Goal: Task Accomplishment & Management: Complete application form

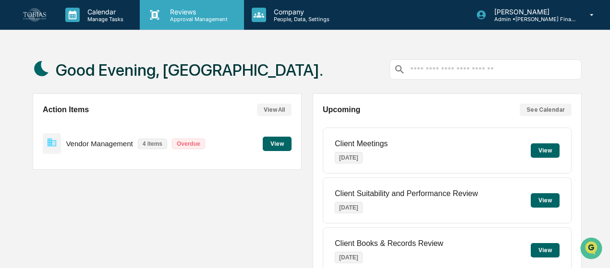
click at [176, 19] on p "Approval Management" at bounding box center [197, 19] width 70 height 7
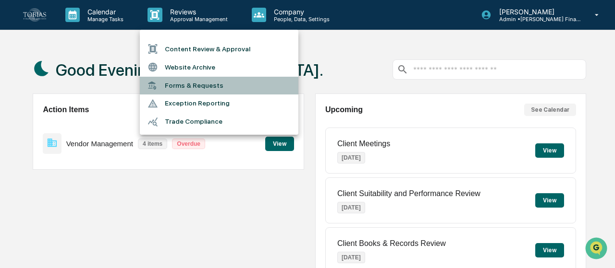
click at [184, 84] on li "Forms & Requests" at bounding box center [219, 86] width 158 height 18
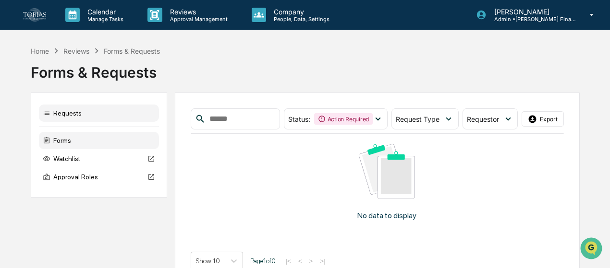
click at [50, 143] on div "Forms" at bounding box center [99, 140] width 120 height 17
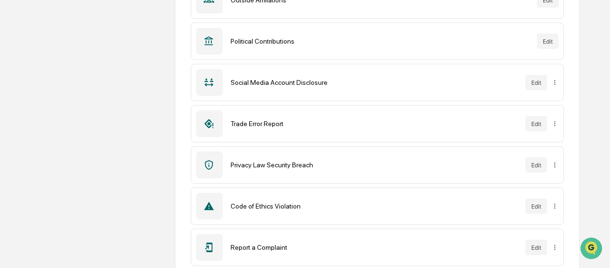
scroll to position [374, 0]
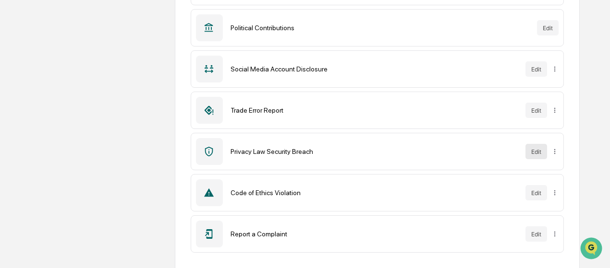
click at [534, 146] on button "Edit" at bounding box center [536, 151] width 22 height 15
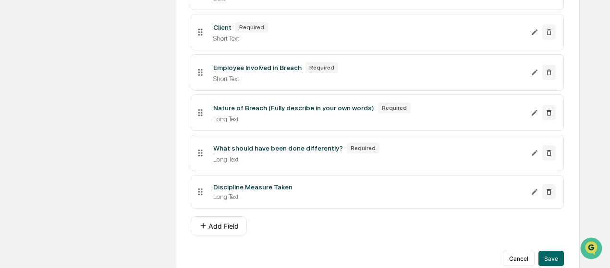
scroll to position [283, 0]
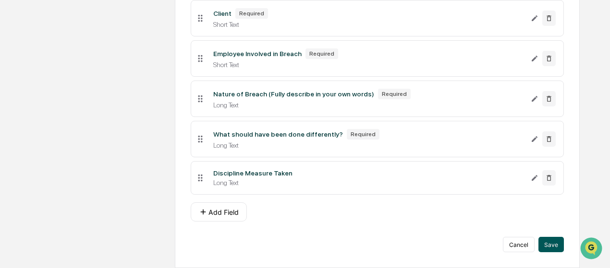
click at [553, 251] on button "Save" at bounding box center [550, 244] width 25 height 15
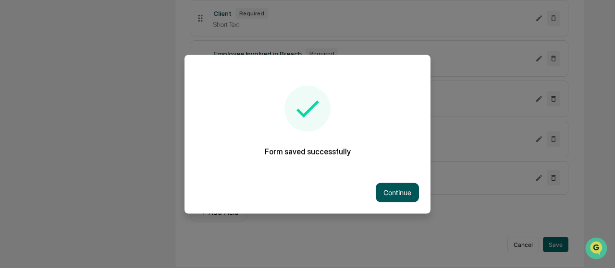
click at [376, 196] on button "Continue" at bounding box center [397, 192] width 43 height 19
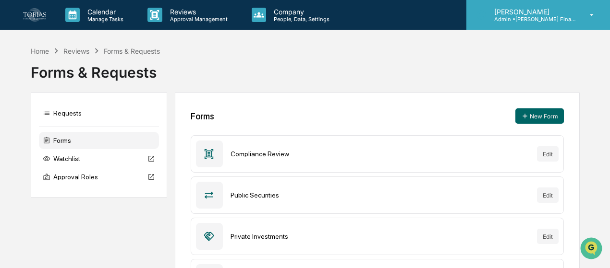
click at [565, 26] on div "[PERSON_NAME] Admin • Tobias Financial Advisors" at bounding box center [538, 15] width 144 height 30
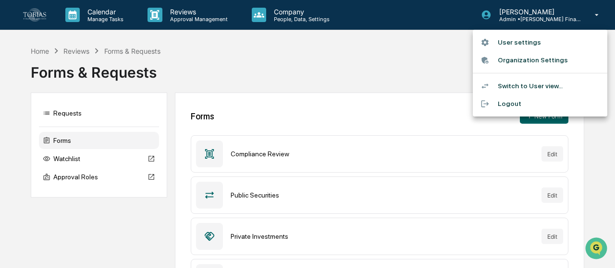
click at [519, 80] on li "Switch to User view..." at bounding box center [540, 86] width 134 height 18
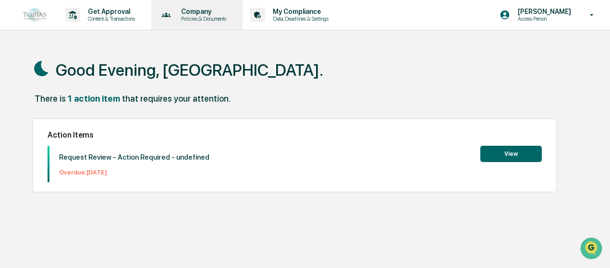
click at [181, 12] on p "Company" at bounding box center [202, 12] width 58 height 8
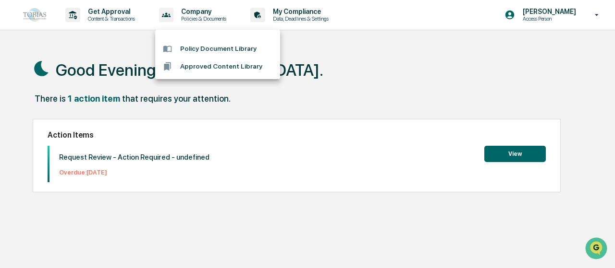
click at [130, 22] on div at bounding box center [307, 134] width 615 height 268
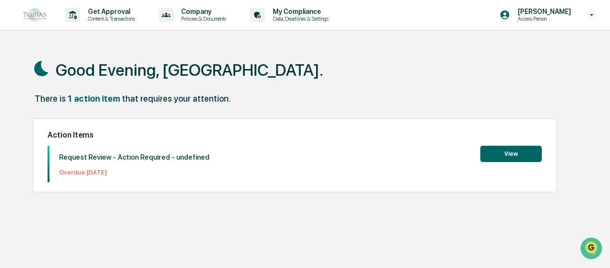
click at [117, 18] on p "Content & Transactions" at bounding box center [110, 18] width 60 height 7
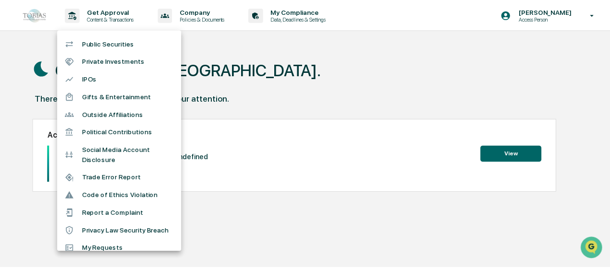
scroll to position [76, 0]
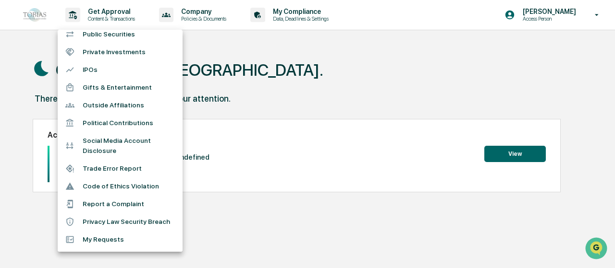
click at [128, 221] on li "Privacy Law Security Breach" at bounding box center [120, 222] width 125 height 18
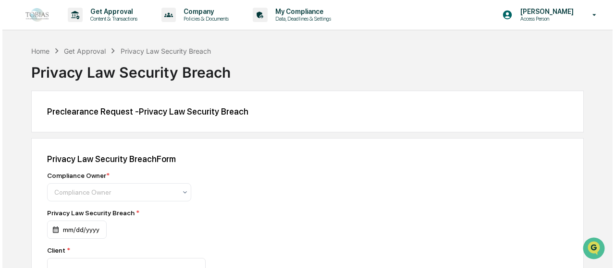
scroll to position [48, 0]
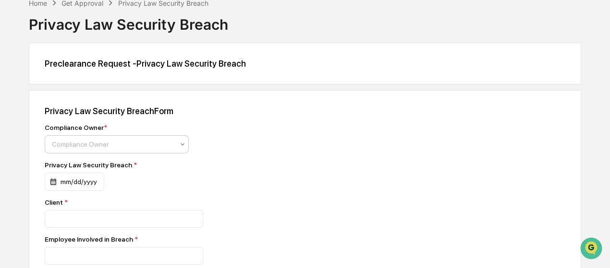
click at [123, 144] on div at bounding box center [113, 145] width 122 height 10
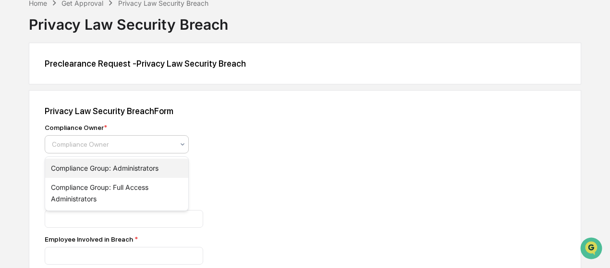
click at [116, 176] on div "Compliance Group: Administrators" at bounding box center [116, 168] width 143 height 19
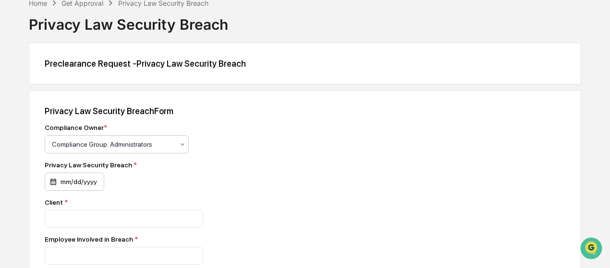
click at [91, 187] on div "mm/dd/yyyy" at bounding box center [75, 182] width 60 height 18
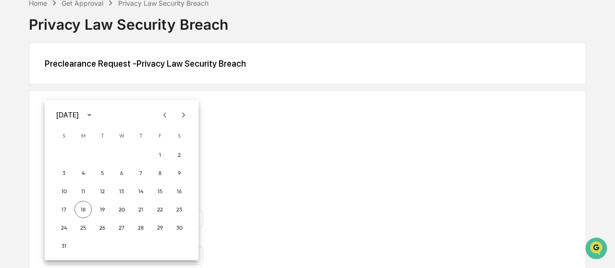
click at [82, 111] on div "[DATE]" at bounding box center [68, 115] width 25 height 11
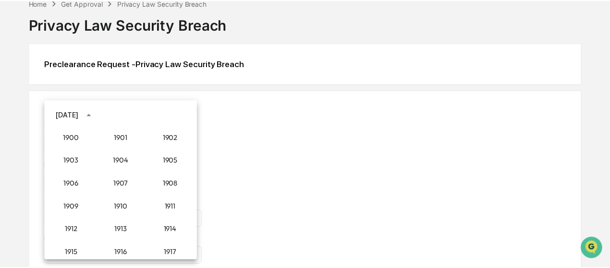
scroll to position [889, 0]
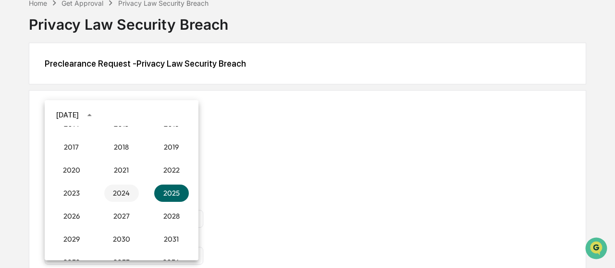
click at [123, 194] on button "2024" at bounding box center [121, 193] width 35 height 17
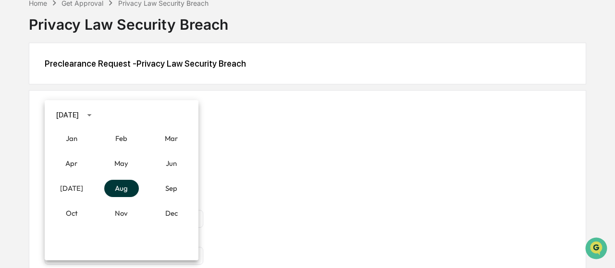
click at [121, 193] on button "Aug" at bounding box center [121, 188] width 35 height 17
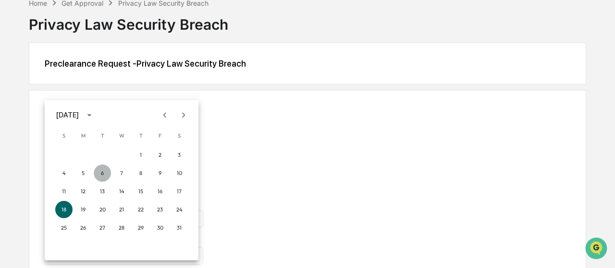
click at [101, 172] on button "6" at bounding box center [102, 173] width 17 height 17
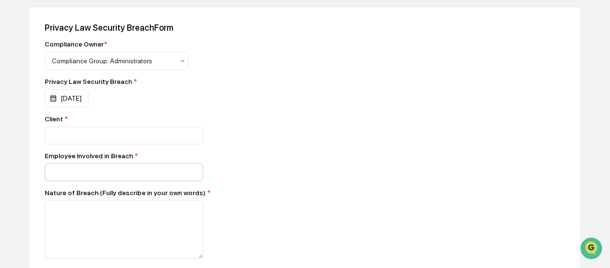
scroll to position [144, 0]
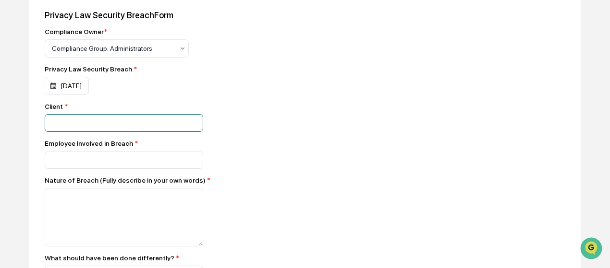
click at [133, 125] on input at bounding box center [124, 123] width 158 height 18
click at [79, 123] on input at bounding box center [124, 123] width 158 height 18
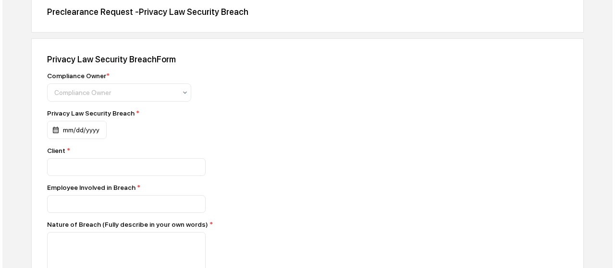
scroll to position [96, 0]
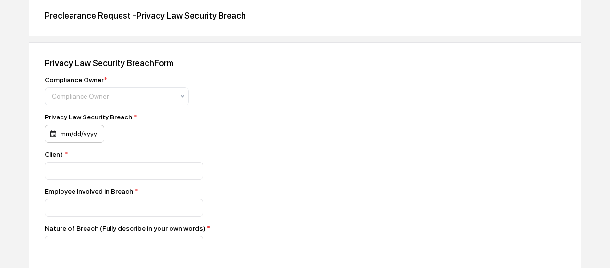
click at [90, 133] on div "mm/dd/yyyy" at bounding box center [75, 134] width 60 height 18
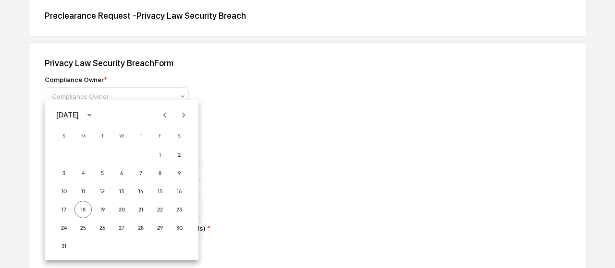
scroll to position [0, 0]
click at [255, 130] on div at bounding box center [307, 134] width 615 height 268
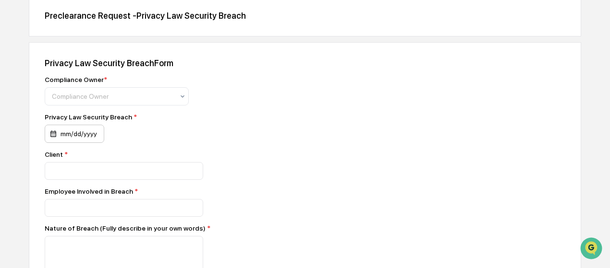
click at [81, 141] on div "mm/dd/yyyy" at bounding box center [75, 134] width 60 height 18
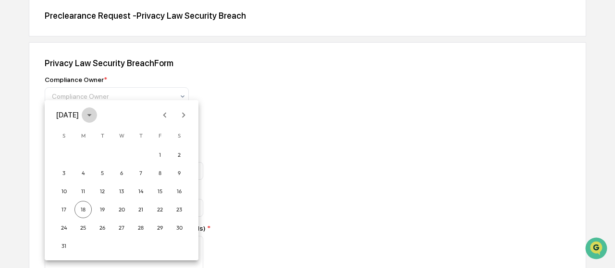
click at [95, 112] on icon "calendar view is open, switch to year view" at bounding box center [89, 115] width 11 height 11
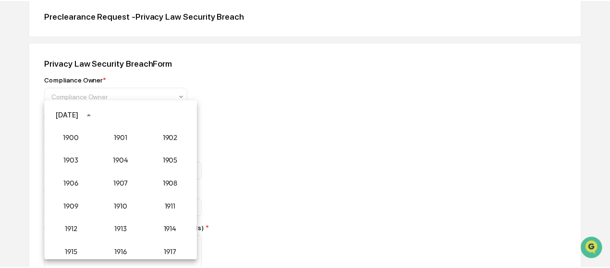
scroll to position [889, 0]
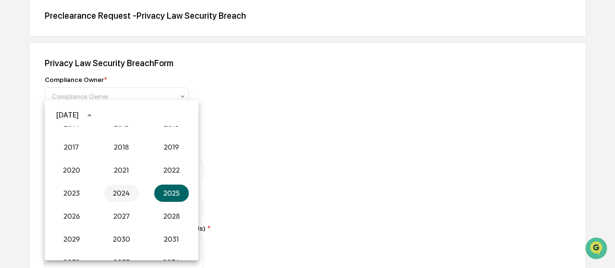
click at [118, 198] on button "2024" at bounding box center [121, 193] width 35 height 17
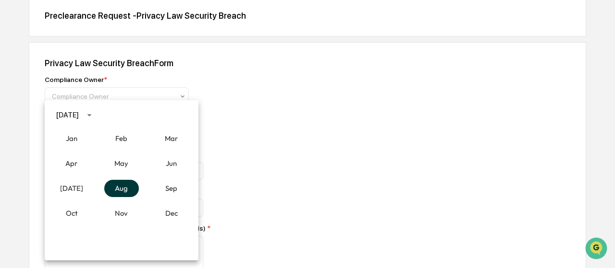
click at [121, 192] on button "Aug" at bounding box center [121, 188] width 35 height 17
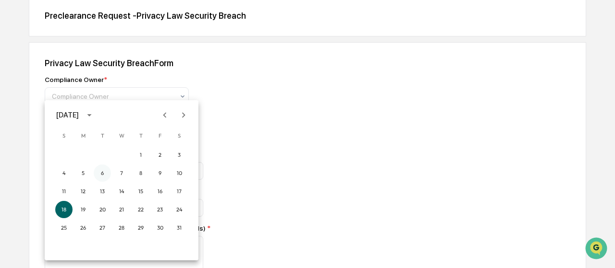
click at [100, 173] on button "6" at bounding box center [102, 173] width 17 height 17
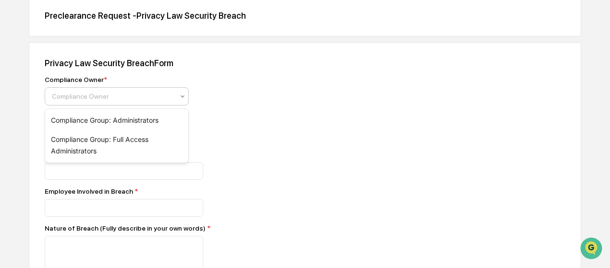
click at [88, 103] on div "Compliance Owner" at bounding box center [113, 96] width 132 height 13
click at [92, 123] on div "Compliance Group: Administrators" at bounding box center [116, 120] width 143 height 19
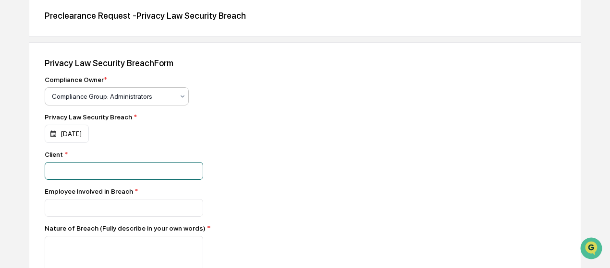
click at [85, 178] on input at bounding box center [124, 171] width 158 height 18
type input "**********"
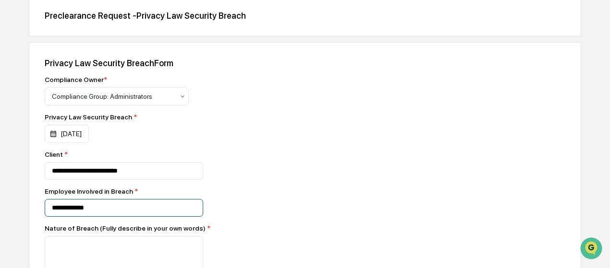
type input "**********"
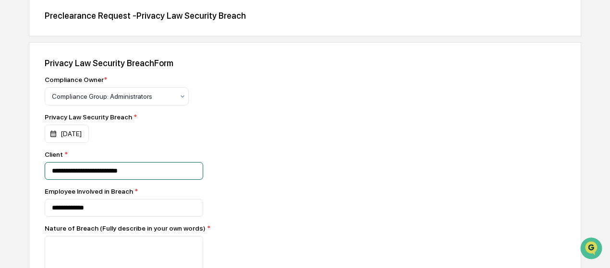
click at [160, 178] on input "**********" at bounding box center [124, 171] width 158 height 18
type input "**********"
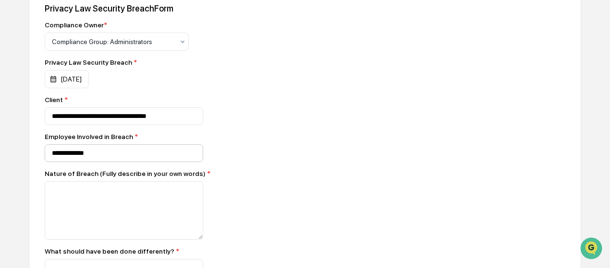
scroll to position [192, 0]
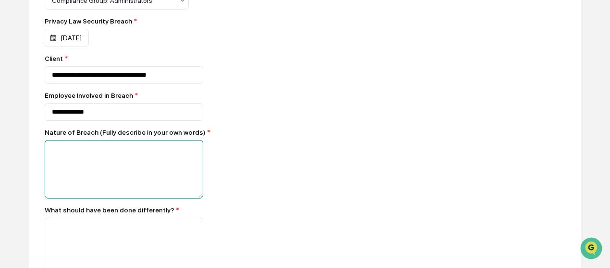
click at [121, 166] on textarea at bounding box center [124, 169] width 158 height 59
paste textarea "**********"
type textarea "**********"
click at [95, 184] on textarea at bounding box center [124, 169] width 158 height 58
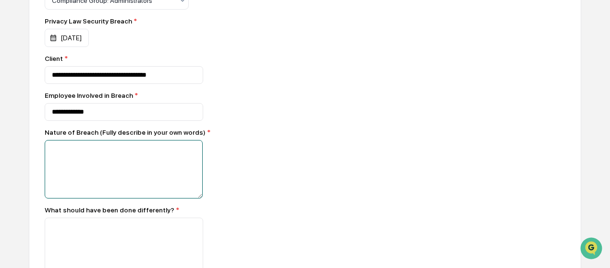
paste textarea "**********"
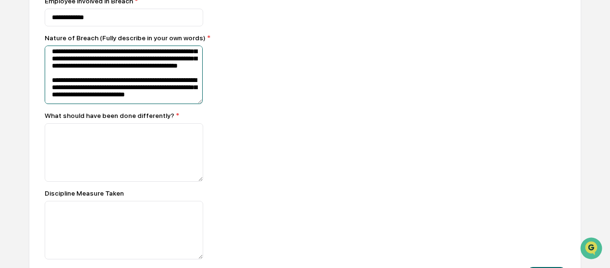
scroll to position [288, 0]
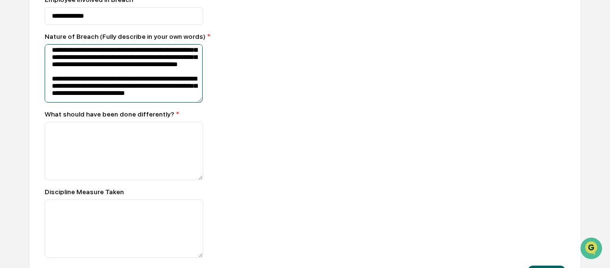
type textarea "**********"
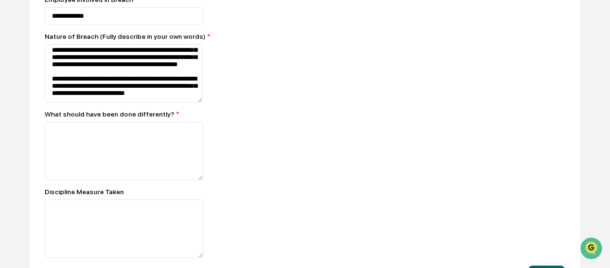
click at [132, 115] on div "What should have been done differently? *" at bounding box center [213, 114] width 336 height 8
copy div "What should have been done differently? *"
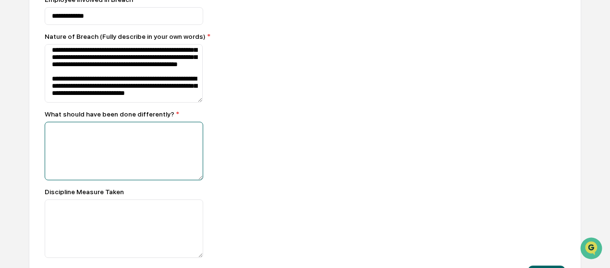
drag, startPoint x: 119, startPoint y: 180, endPoint x: 121, endPoint y: 167, distance: 13.6
click at [120, 102] on textarea at bounding box center [124, 73] width 158 height 58
paste textarea "**********"
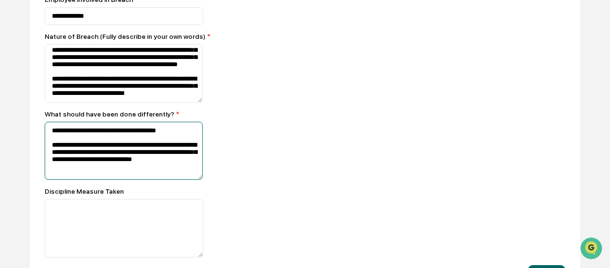
drag, startPoint x: 197, startPoint y: 167, endPoint x: 219, endPoint y: 162, distance: 22.7
click at [198, 102] on textarea "**********" at bounding box center [124, 73] width 158 height 58
paste textarea "**********"
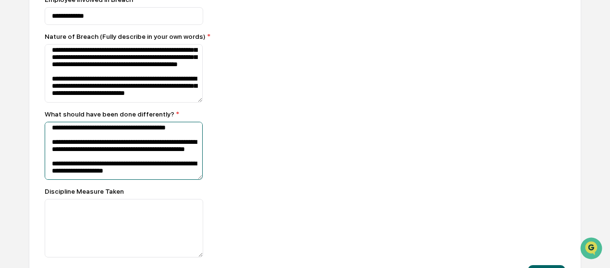
scroll to position [84, 0]
click at [189, 102] on textarea "**********" at bounding box center [124, 73] width 158 height 58
paste textarea "**********"
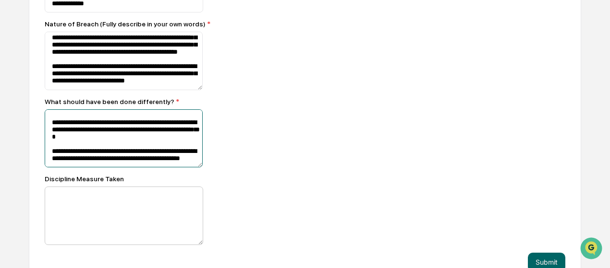
scroll to position [323, 0]
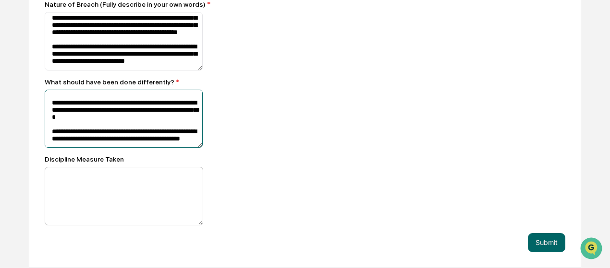
type textarea "**********"
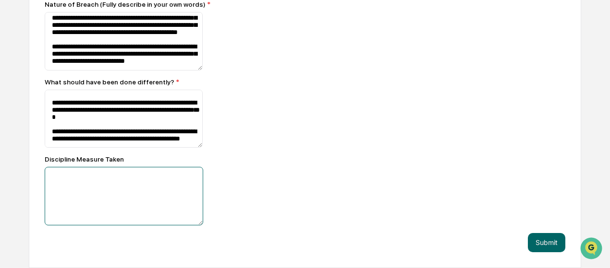
click at [104, 70] on textarea at bounding box center [124, 41] width 158 height 58
type textarea "***"
drag, startPoint x: 150, startPoint y: 178, endPoint x: 0, endPoint y: 159, distance: 151.0
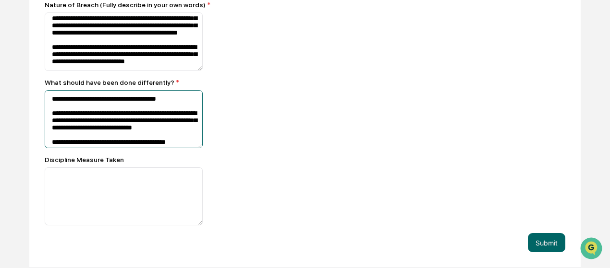
click at [105, 71] on textarea "**********" at bounding box center [124, 41] width 158 height 58
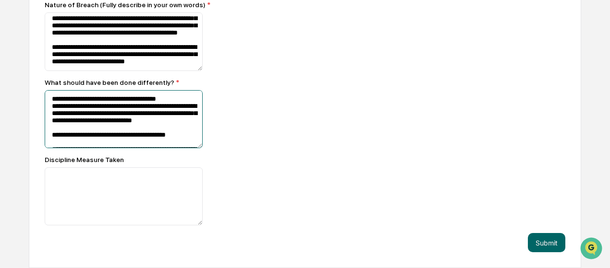
click at [104, 71] on textarea "**********" at bounding box center [124, 41] width 158 height 58
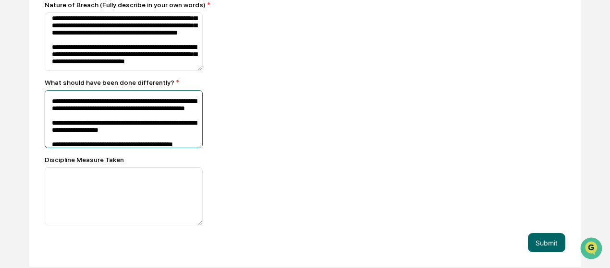
click at [52, 71] on textarea "**********" at bounding box center [124, 41] width 158 height 58
click at [56, 71] on textarea "**********" at bounding box center [124, 41] width 158 height 58
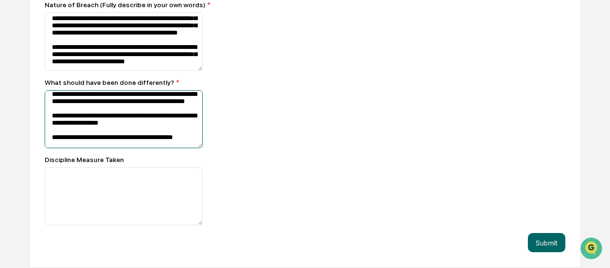
scroll to position [40, 0]
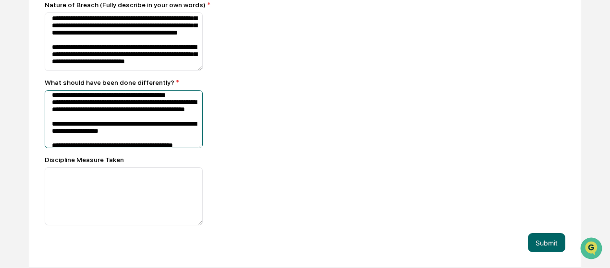
click at [58, 71] on textarea "**********" at bounding box center [124, 41] width 158 height 58
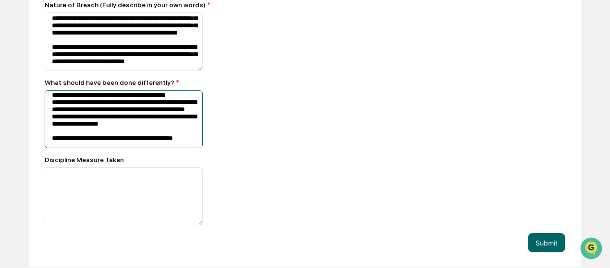
scroll to position [88, 0]
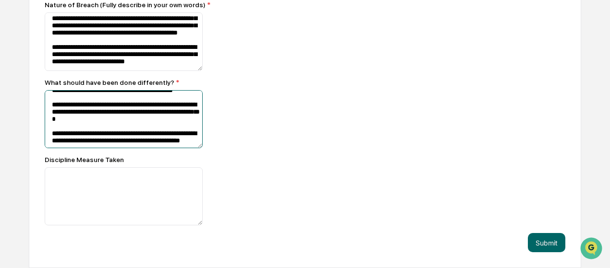
click at [56, 71] on textarea "**********" at bounding box center [124, 41] width 158 height 58
click at [105, 71] on textarea "**********" at bounding box center [124, 41] width 158 height 58
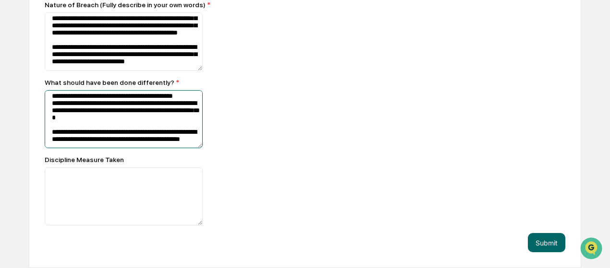
scroll to position [136, 0]
click at [93, 71] on textarea "**********" at bounding box center [124, 41] width 158 height 58
click at [96, 71] on textarea "**********" at bounding box center [124, 41] width 158 height 58
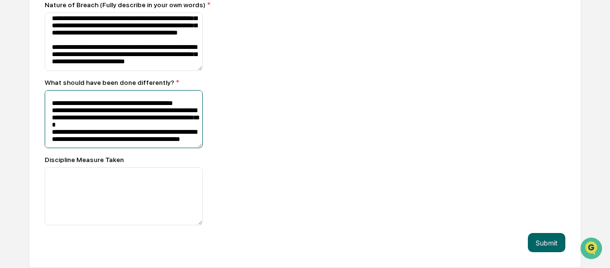
scroll to position [128, 0]
click at [144, 71] on textarea "**********" at bounding box center [124, 41] width 158 height 58
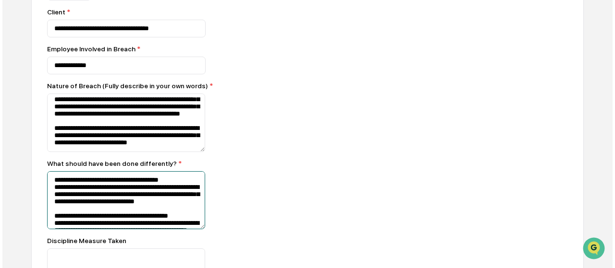
scroll to position [323, 0]
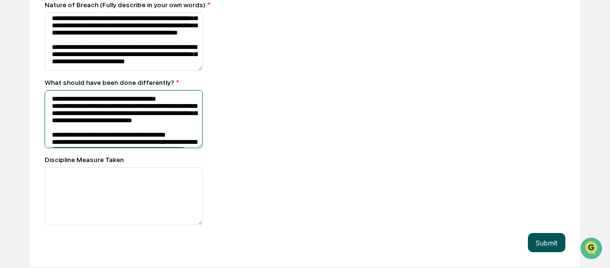
type textarea "**********"
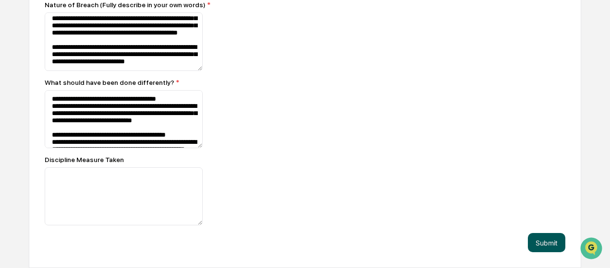
click at [556, 240] on button "Submit" at bounding box center [546, 242] width 37 height 19
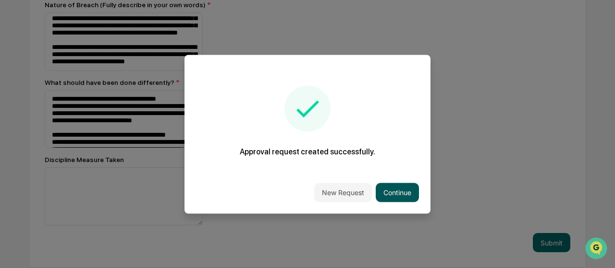
click at [410, 187] on button "Continue" at bounding box center [397, 192] width 43 height 19
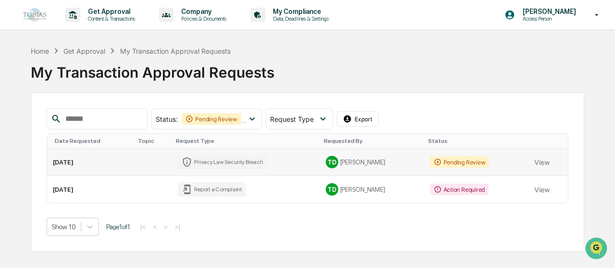
click at [79, 156] on td "2025-08-19" at bounding box center [90, 162] width 87 height 27
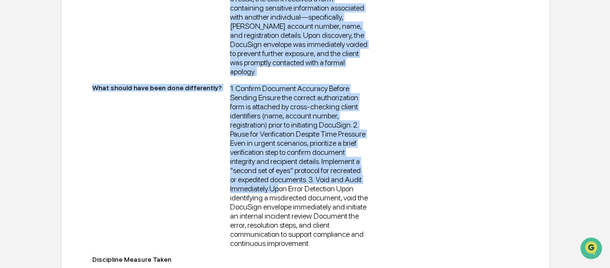
scroll to position [462, 0]
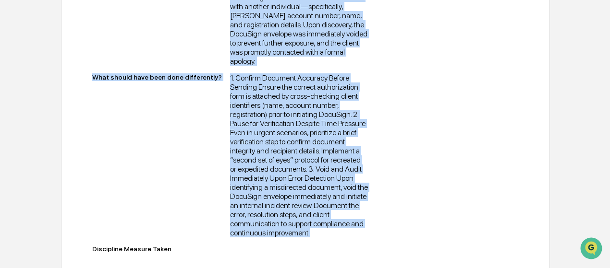
drag, startPoint x: 95, startPoint y: 82, endPoint x: 318, endPoint y: 226, distance: 266.0
click at [318, 226] on div "Request Details Privacy Law Security Breach 8/6/24 Client Romina Yalonetzky Man…" at bounding box center [230, 29] width 276 height 456
copy div "equest Details Privacy Law Security Breach 8/6/24 Client Romina Yalonetzky Mank…"
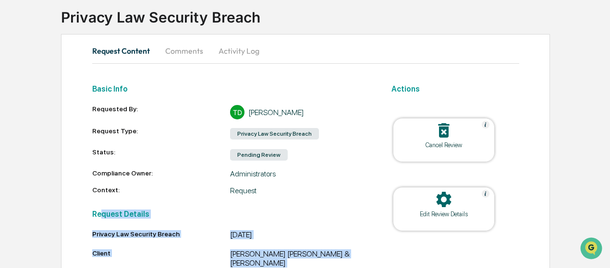
scroll to position [0, 0]
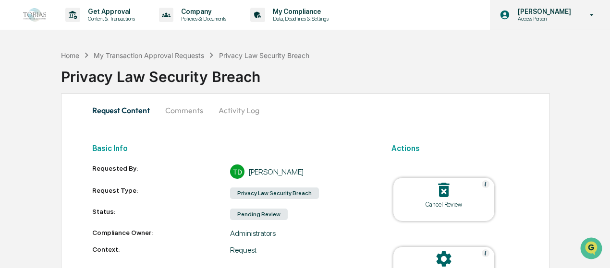
click at [551, 19] on p "Access Person" at bounding box center [543, 18] width 66 height 7
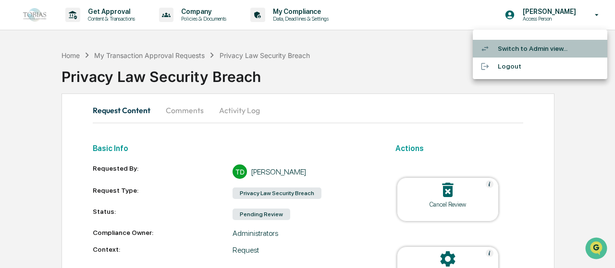
click at [536, 45] on li "Switch to Admin view..." at bounding box center [540, 49] width 134 height 18
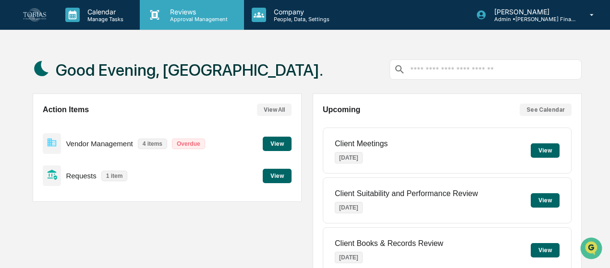
click at [200, 19] on p "Approval Management" at bounding box center [197, 19] width 70 height 7
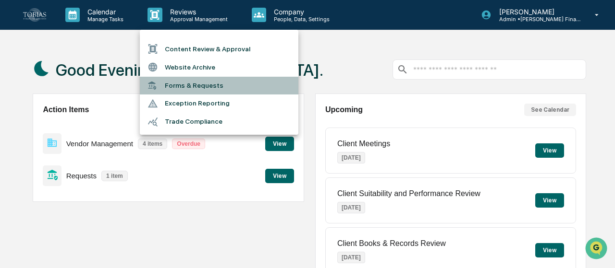
click at [197, 83] on li "Forms & Requests" at bounding box center [219, 86] width 158 height 18
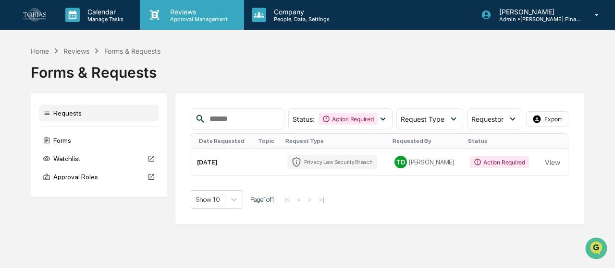
click at [187, 22] on div "Reviews Approval Management" at bounding box center [192, 15] width 104 height 30
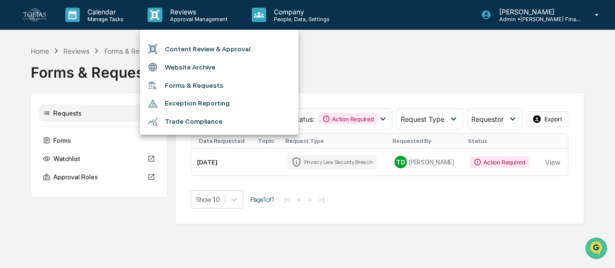
click at [286, 24] on div at bounding box center [307, 134] width 615 height 268
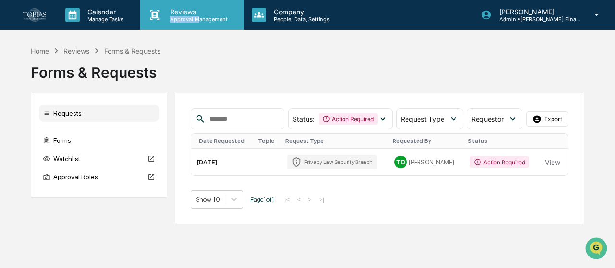
click at [202, 14] on div "Reviews Approval Management" at bounding box center [197, 15] width 70 height 15
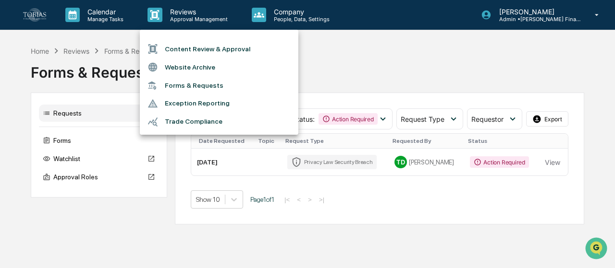
click at [96, 160] on div at bounding box center [307, 134] width 615 height 268
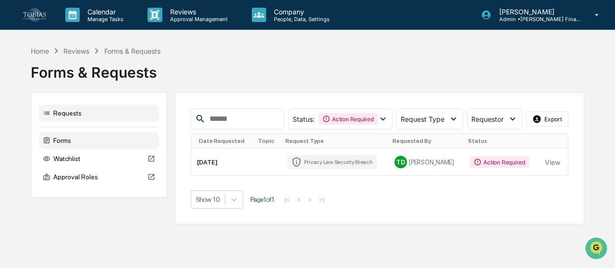
click at [73, 139] on div "Forms" at bounding box center [99, 140] width 120 height 17
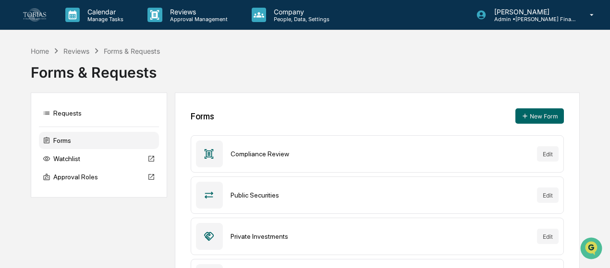
click at [38, 13] on img at bounding box center [34, 14] width 23 height 13
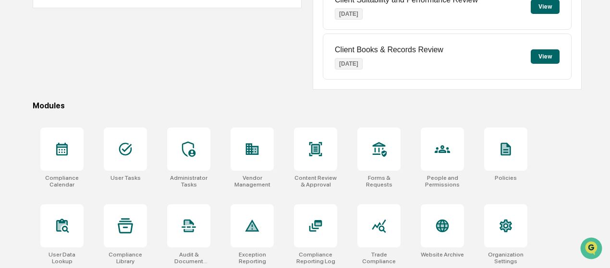
scroll to position [195, 0]
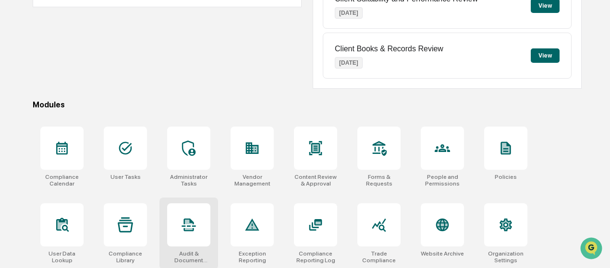
click at [194, 218] on icon at bounding box center [188, 225] width 15 height 15
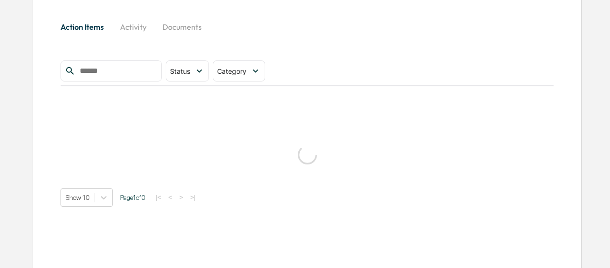
scroll to position [96, 0]
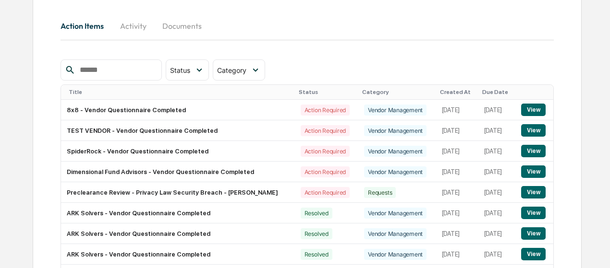
click at [146, 70] on input "text" at bounding box center [117, 70] width 82 height 12
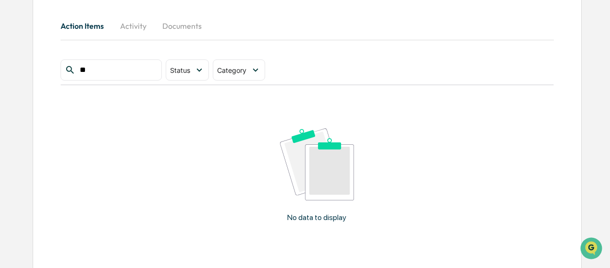
type input "*"
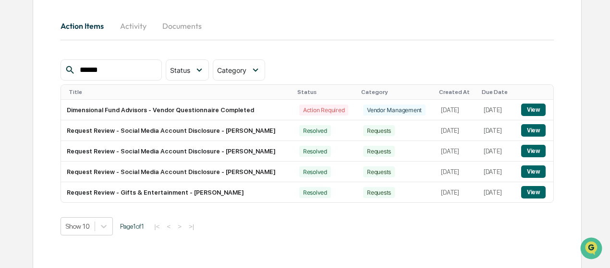
type input "*******"
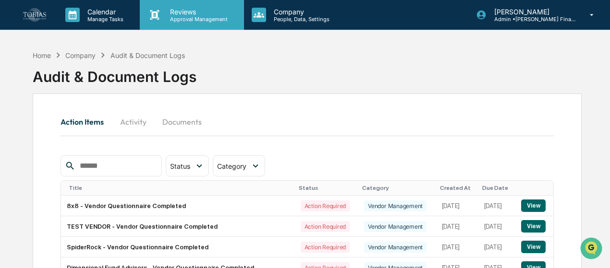
click at [210, 16] on p "Approval Management" at bounding box center [197, 19] width 70 height 7
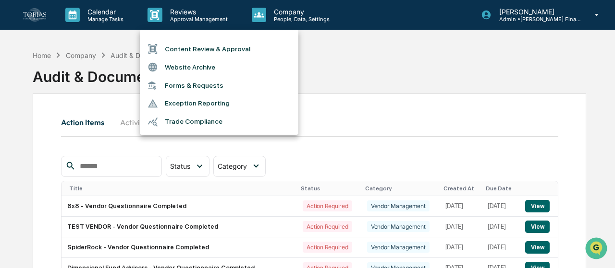
click at [291, 13] on div at bounding box center [307, 134] width 615 height 268
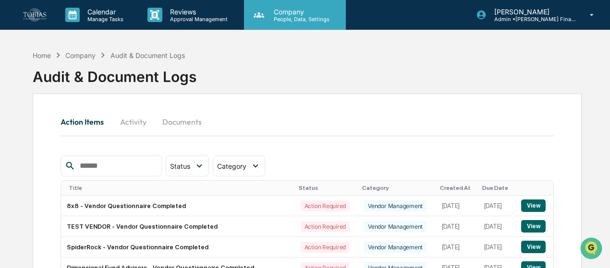
click at [264, 23] on div "Company People, Data, Settings" at bounding box center [295, 15] width 102 height 30
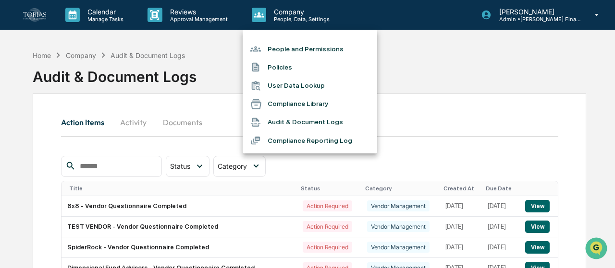
click at [505, 89] on div at bounding box center [307, 134] width 615 height 268
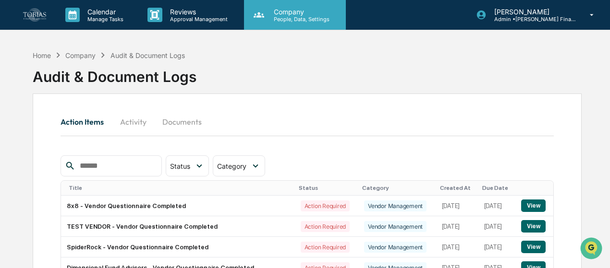
click at [307, 21] on p "People, Data, Settings" at bounding box center [300, 19] width 68 height 7
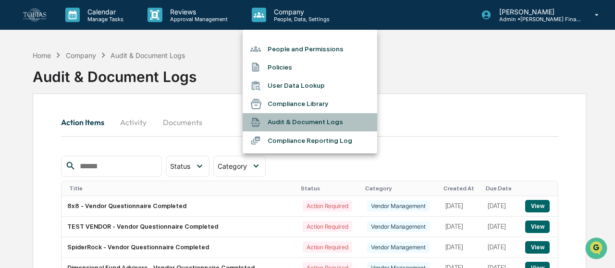
click at [293, 123] on li "Audit & Document Logs" at bounding box center [310, 122] width 134 height 18
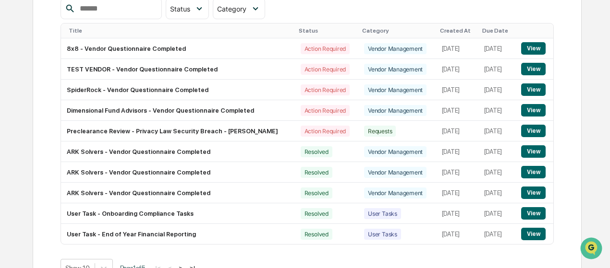
scroll to position [181, 0]
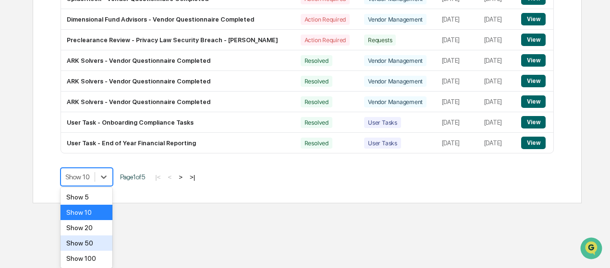
click at [94, 257] on div "Show 100" at bounding box center [87, 258] width 52 height 15
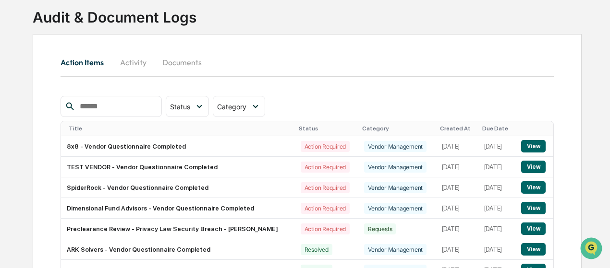
scroll to position [12, 0]
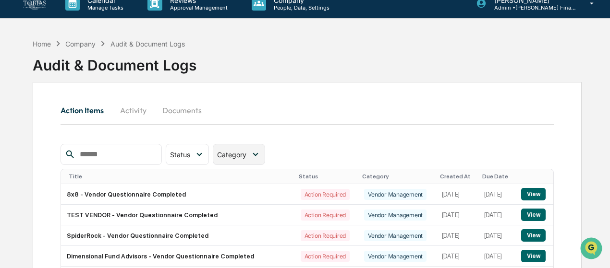
click at [240, 154] on span "Category" at bounding box center [231, 155] width 29 height 8
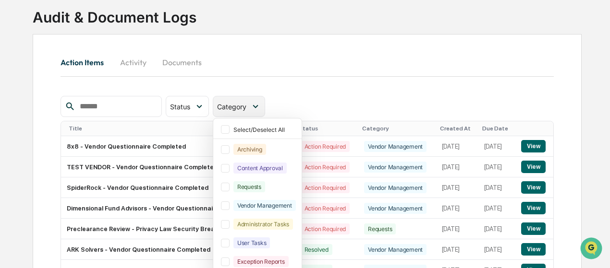
scroll to position [108, 0]
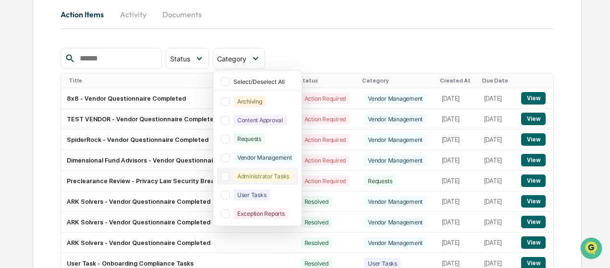
click at [275, 177] on div "Administrator Tasks" at bounding box center [263, 176] width 60 height 11
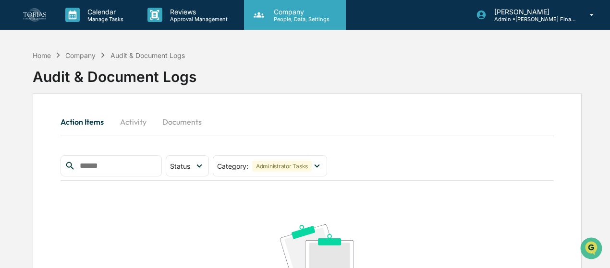
click at [302, 14] on p "Company" at bounding box center [300, 12] width 68 height 8
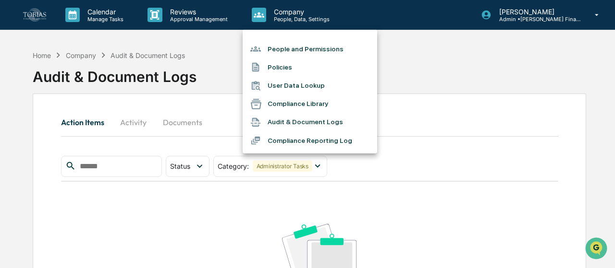
click at [106, 20] on div at bounding box center [307, 134] width 615 height 268
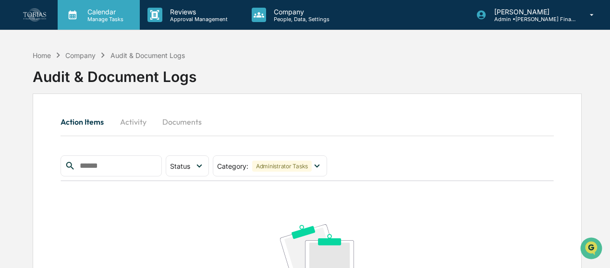
click at [72, 15] on icon at bounding box center [72, 15] width 14 height 14
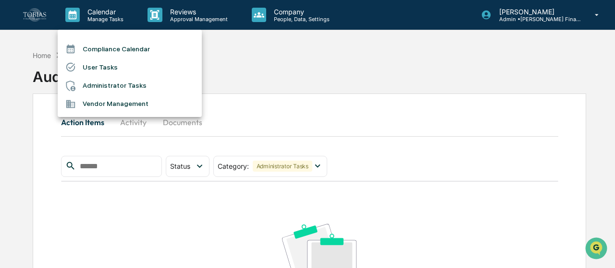
drag, startPoint x: 122, startPoint y: 66, endPoint x: 117, endPoint y: 85, distance: 19.9
click at [117, 85] on ul "Compliance Calendar User Tasks Administrator Tasks Vendor Management" at bounding box center [130, 73] width 144 height 87
click at [117, 85] on li "Administrator Tasks" at bounding box center [130, 86] width 144 height 18
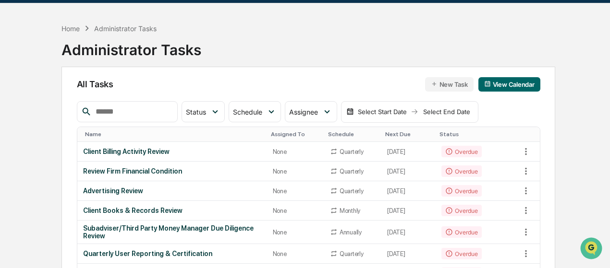
scroll to position [48, 0]
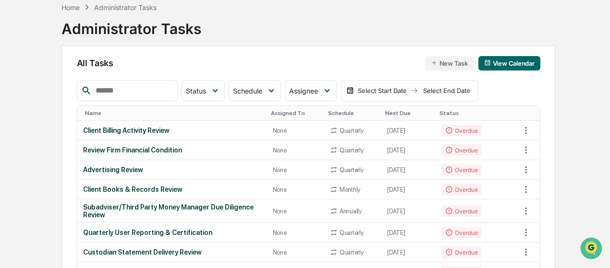
click at [146, 93] on input "text" at bounding box center [133, 91] width 82 height 12
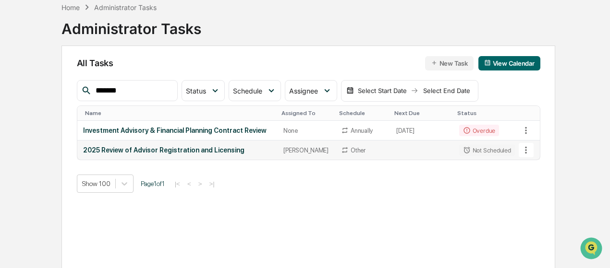
type input "*******"
click at [171, 151] on div "2025 Review of Advisor Registration and Licensing" at bounding box center [177, 150] width 189 height 8
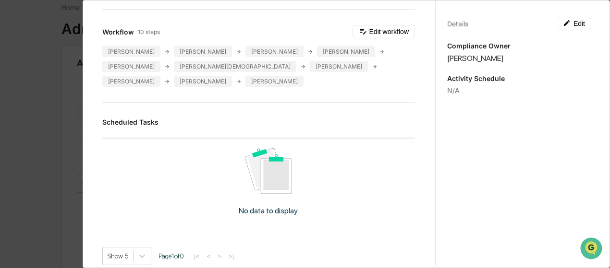
scroll to position [0, 0]
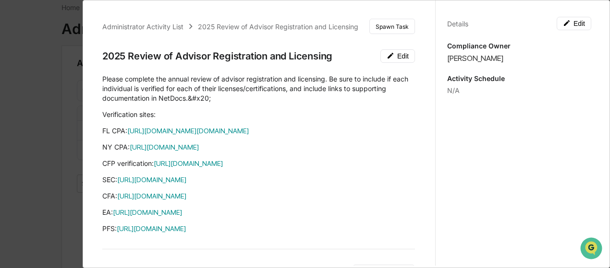
click at [243, 111] on p "Verification sites:" at bounding box center [258, 115] width 313 height 10
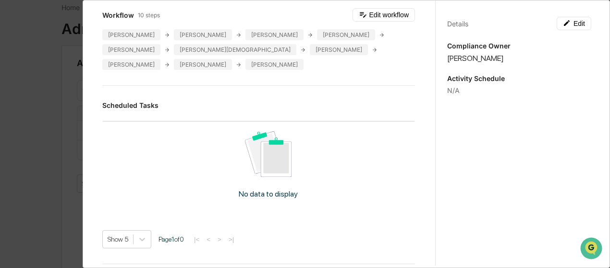
scroll to position [192, 0]
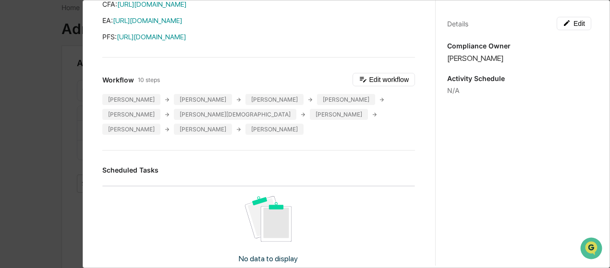
click at [214, 172] on div "Administrator Activity List 2025 Review of Advisor Registration and Licensing S…" at bounding box center [259, 210] width 336 height 791
click at [389, 86] on button "Edit workflow" at bounding box center [383, 79] width 62 height 13
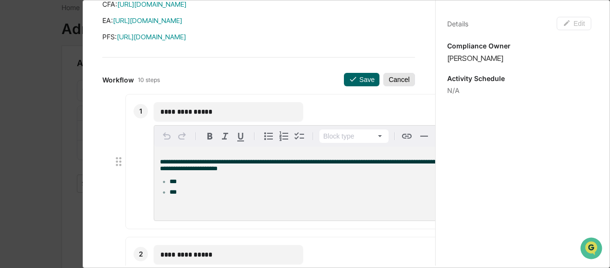
click at [384, 86] on button "Cancel" at bounding box center [399, 79] width 32 height 13
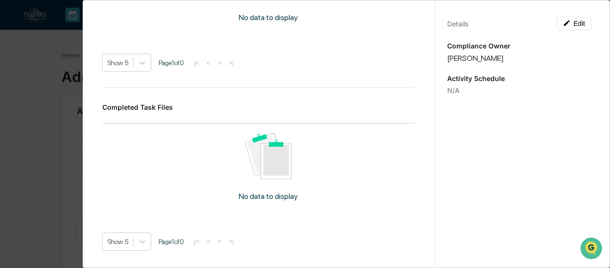
scroll to position [480, 0]
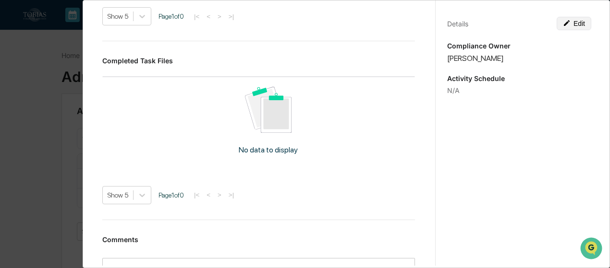
click at [574, 27] on button "Edit" at bounding box center [574, 23] width 35 height 13
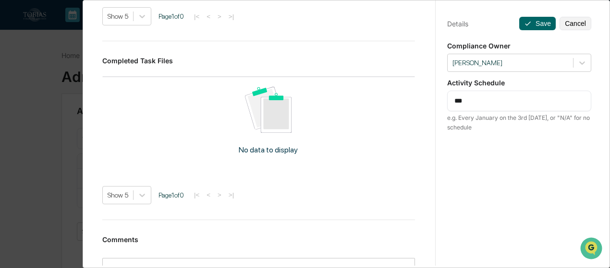
click at [520, 98] on textarea "***" at bounding box center [519, 101] width 130 height 10
drag, startPoint x: 500, startPoint y: 96, endPoint x: 378, endPoint y: 70, distance: 125.1
click at [378, 70] on div "Administrator Activity List 2025 Review of Advisor Registration and Licensing S…" at bounding box center [346, 132] width 513 height 268
click at [495, 116] on div "e.g. Every January on the 3rd Monday, or "N/A" for no schedule" at bounding box center [519, 122] width 144 height 19
click at [570, 23] on button "Cancel" at bounding box center [575, 23] width 32 height 13
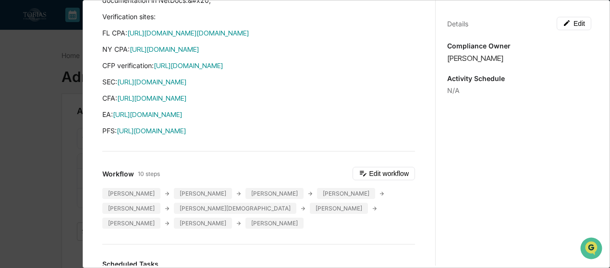
scroll to position [192, 0]
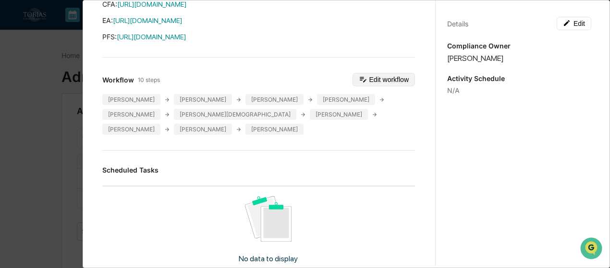
click at [387, 86] on button "Edit workflow" at bounding box center [383, 79] width 62 height 13
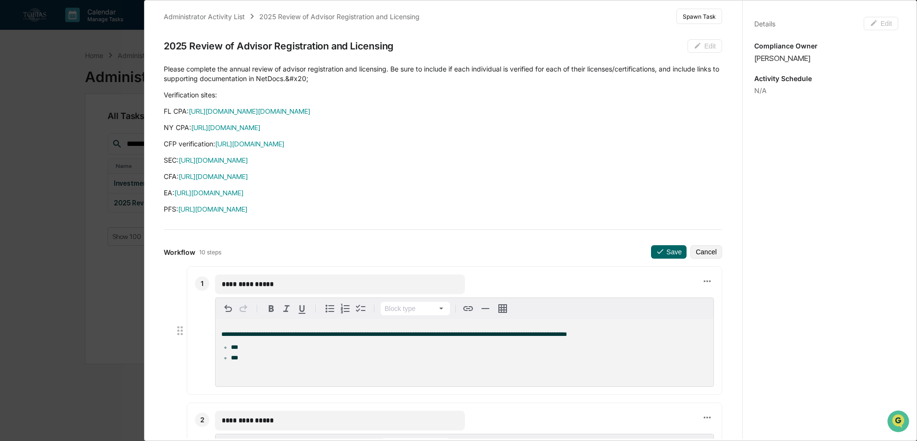
scroll to position [0, 0]
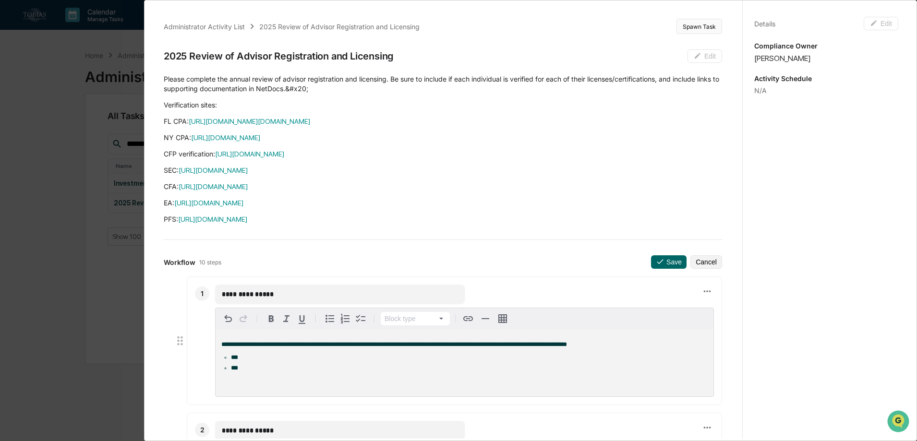
click at [609, 24] on button "Spawn Task" at bounding box center [700, 26] width 46 height 15
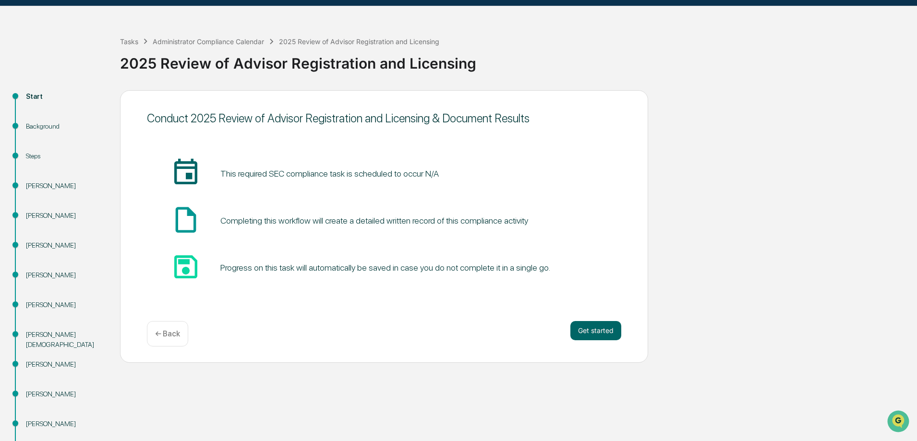
scroll to position [48, 0]
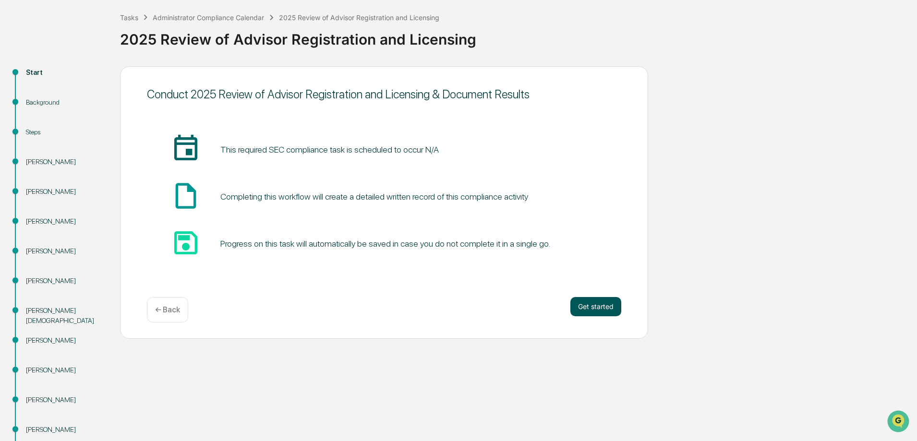
click at [578, 268] on button "Get started" at bounding box center [596, 306] width 51 height 19
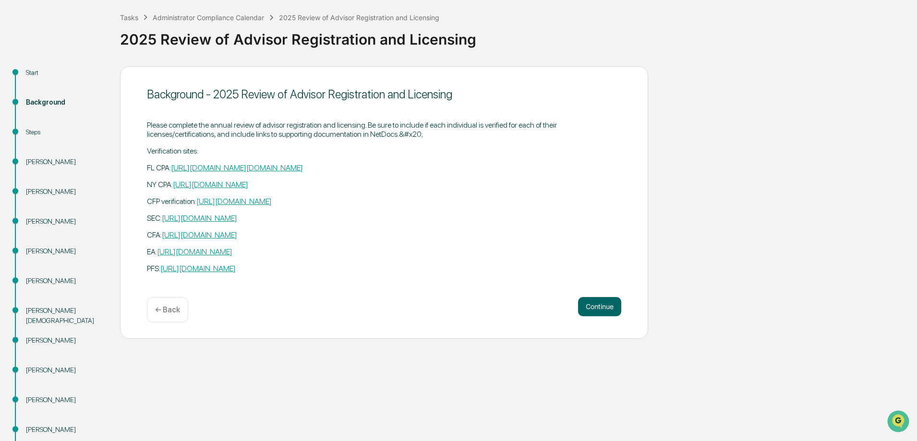
drag, startPoint x: 324, startPoint y: 278, endPoint x: 150, endPoint y: 147, distance: 217.4
click at [150, 147] on div "​Please complete the annual review of advisor registration and licensing. Be su…" at bounding box center [384, 197] width 474 height 168
click at [598, 268] on button "Continue" at bounding box center [599, 306] width 43 height 19
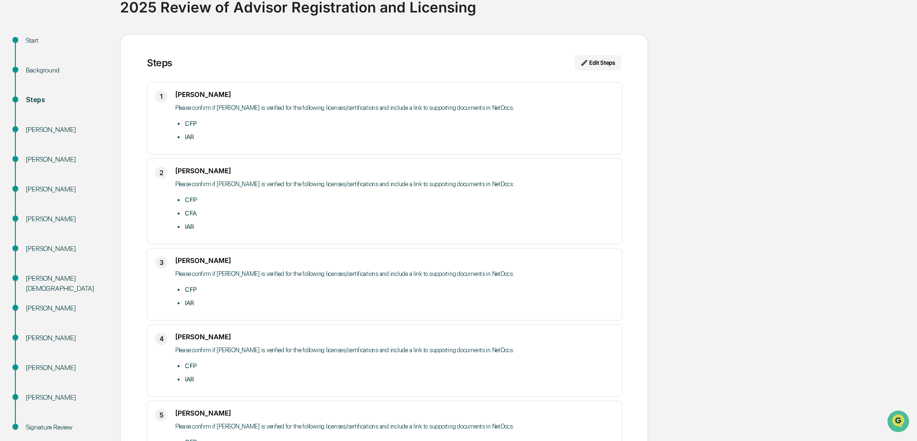
scroll to position [96, 0]
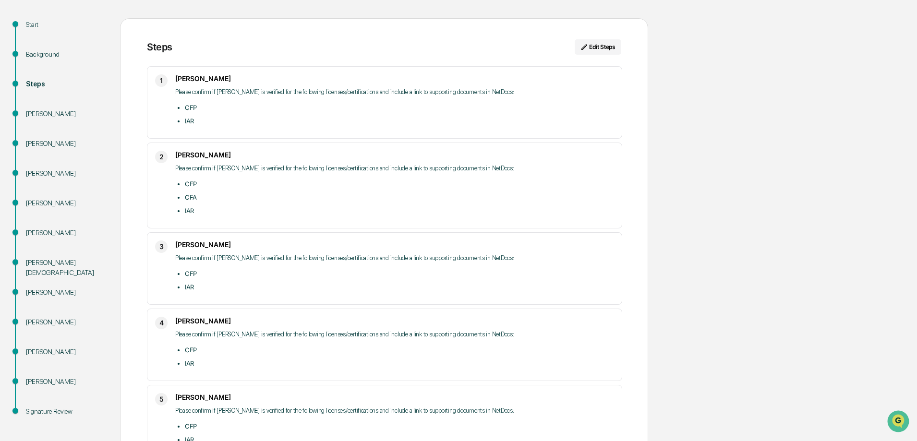
click at [284, 110] on li "CFP" at bounding box center [399, 108] width 429 height 12
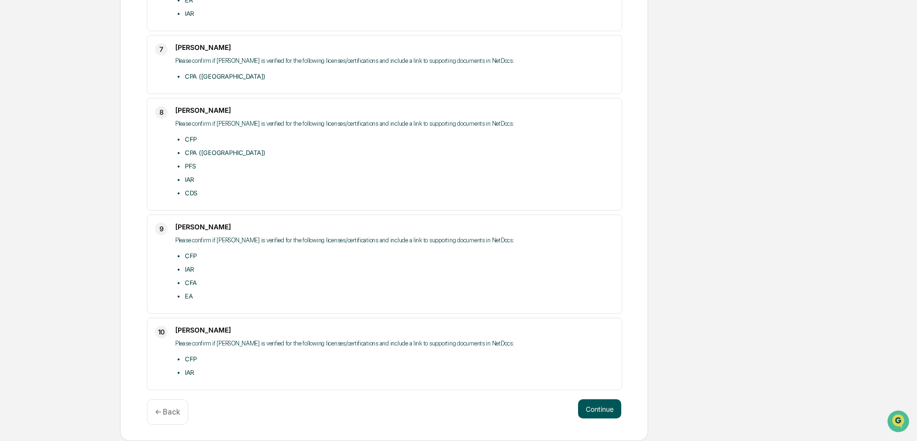
click at [608, 268] on button "Continue" at bounding box center [599, 409] width 43 height 19
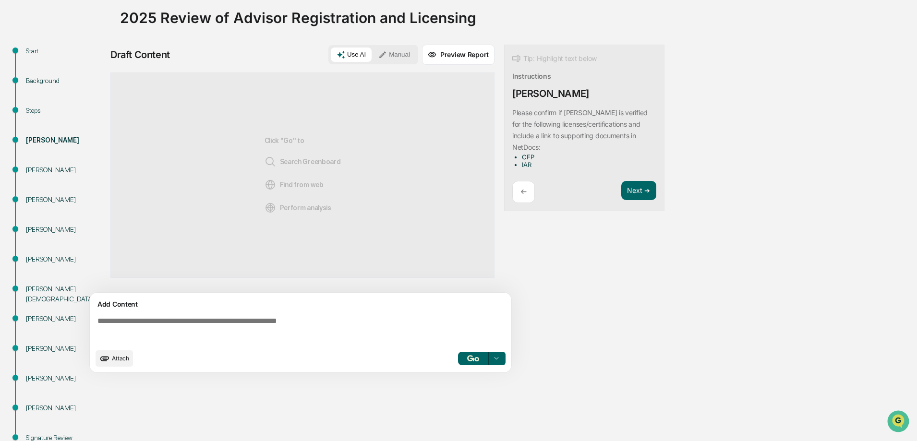
scroll to position [52, 0]
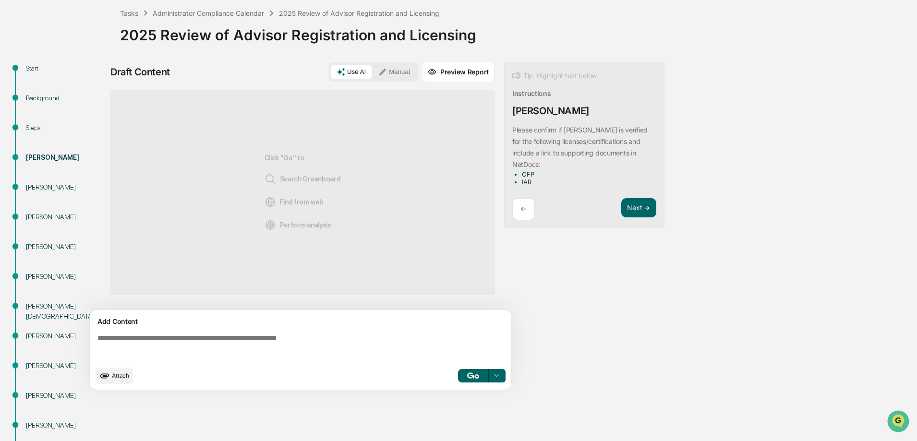
click at [229, 268] on div "Add Content" at bounding box center [301, 322] width 410 height 12
click at [46, 97] on div "Background" at bounding box center [65, 98] width 79 height 10
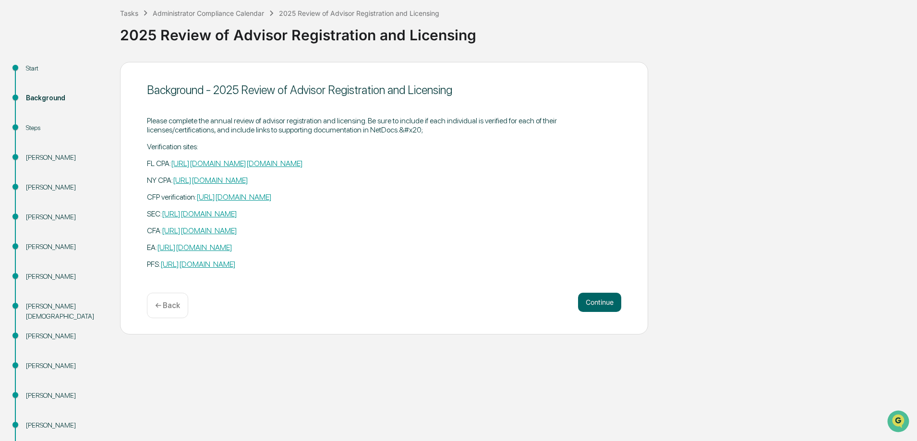
click at [33, 127] on div "Steps" at bounding box center [65, 128] width 79 height 10
click at [52, 156] on div "[PERSON_NAME]" at bounding box center [65, 158] width 79 height 10
click at [594, 268] on button "Continue" at bounding box center [599, 302] width 43 height 19
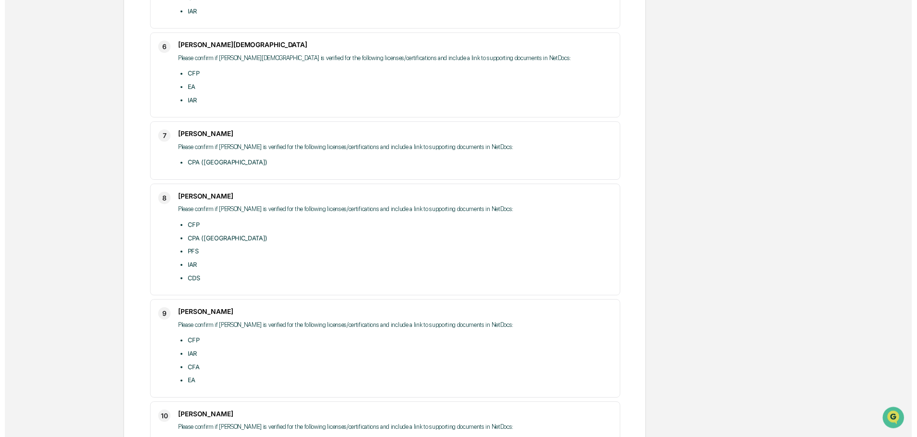
scroll to position [612, 0]
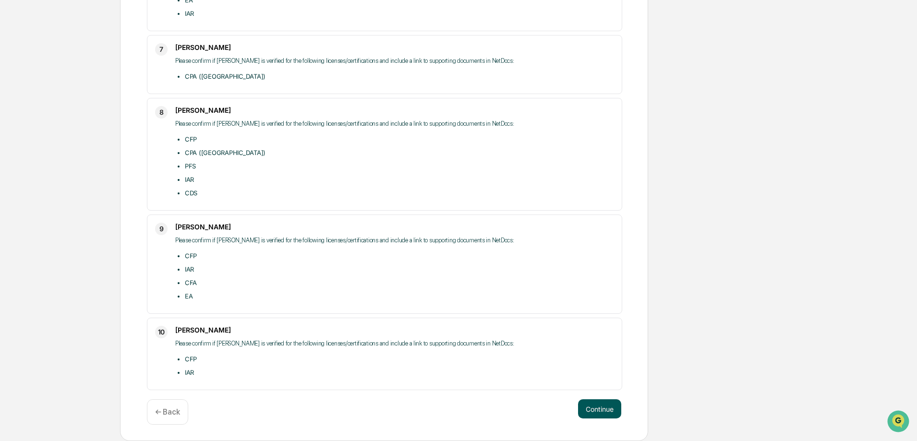
click at [587, 268] on button "Continue" at bounding box center [599, 409] width 43 height 19
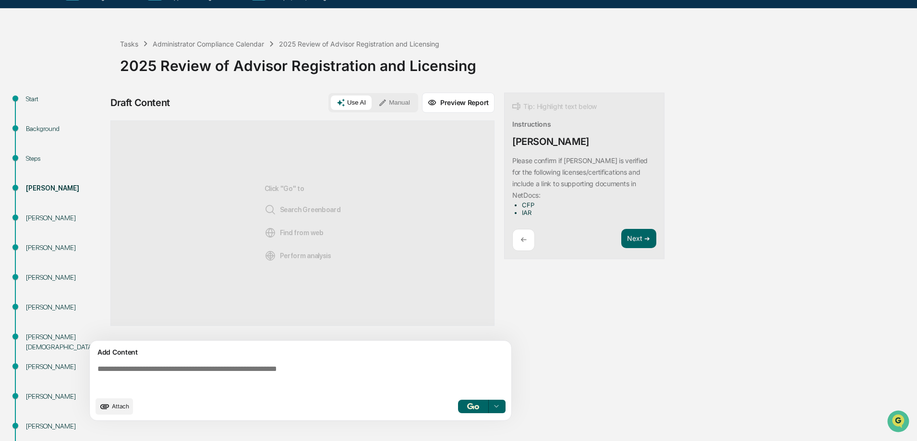
scroll to position [4, 0]
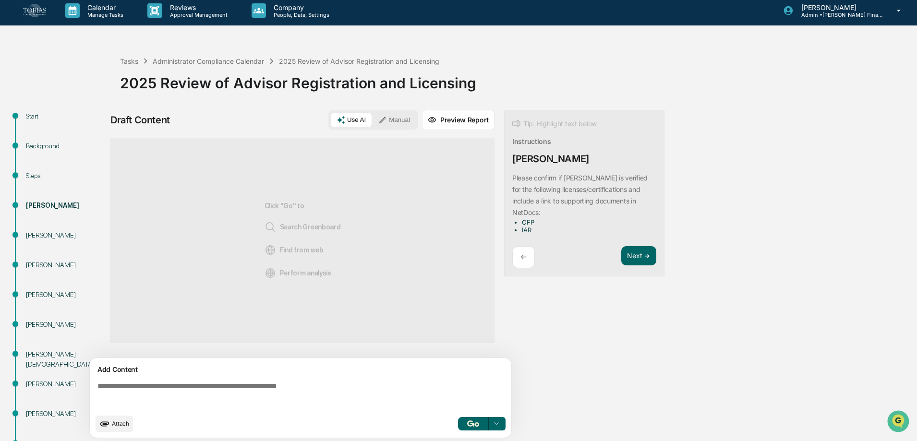
click at [345, 121] on icon at bounding box center [341, 120] width 9 height 9
click at [406, 118] on button "Manual" at bounding box center [394, 120] width 43 height 14
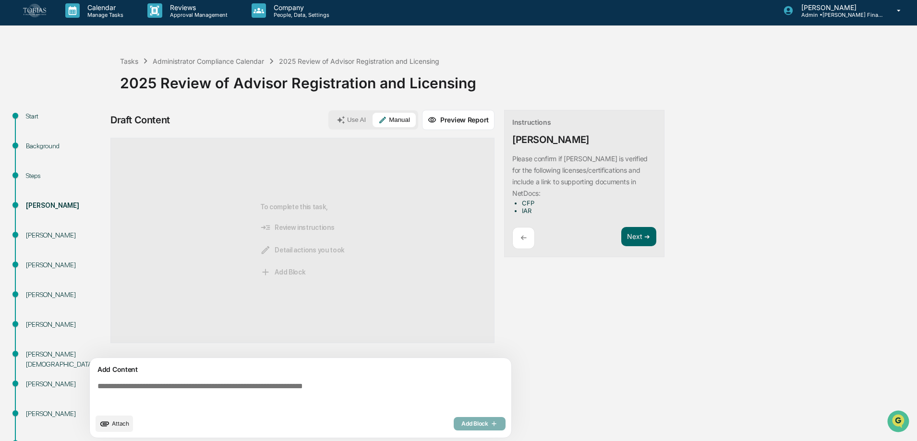
click at [352, 123] on button "Use AI" at bounding box center [351, 120] width 41 height 14
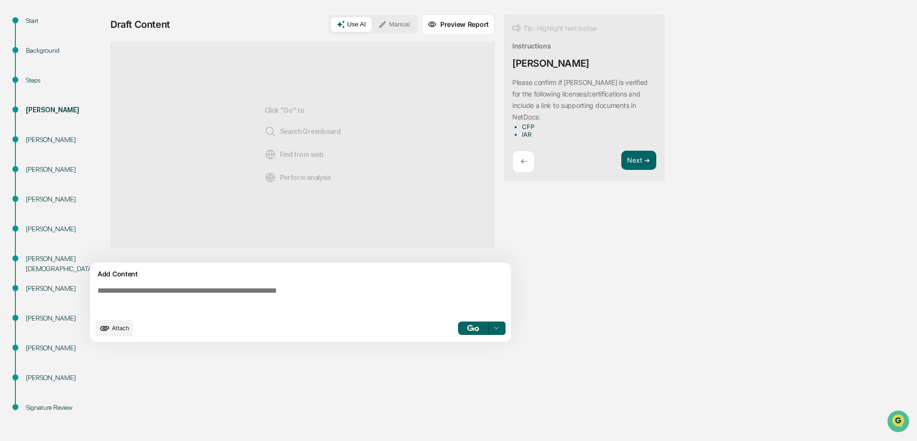
scroll to position [100, 0]
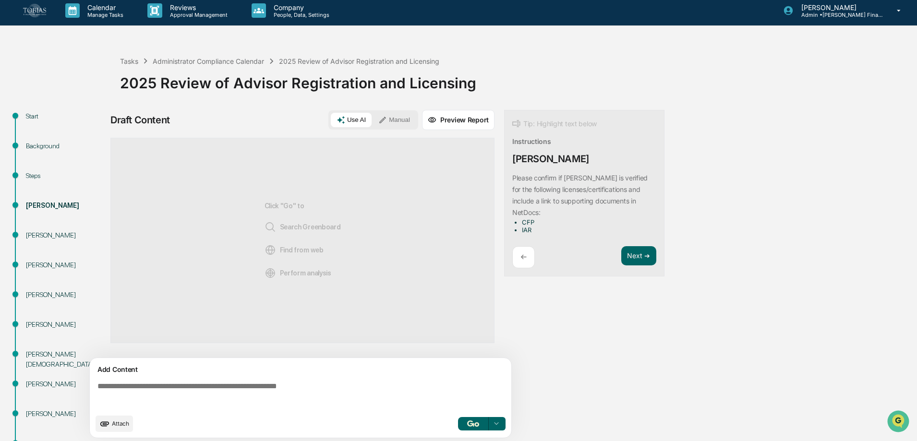
click at [395, 116] on button "Manual" at bounding box center [394, 120] width 43 height 14
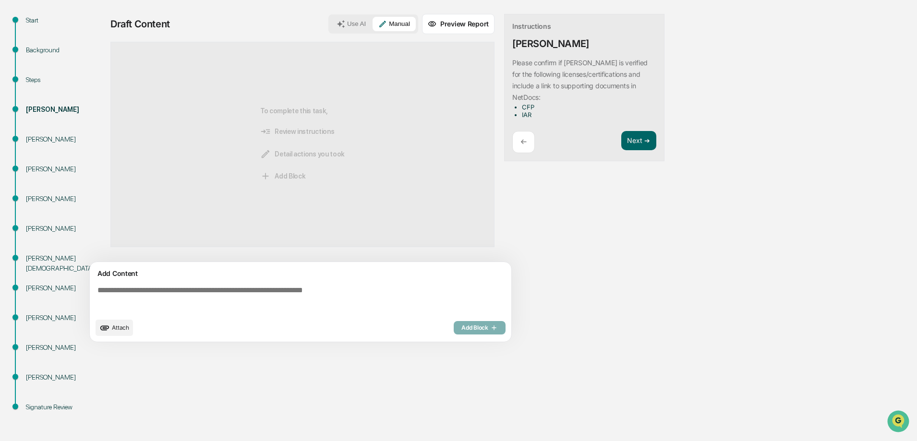
click at [112, 268] on span "Attach" at bounding box center [120, 327] width 17 height 7
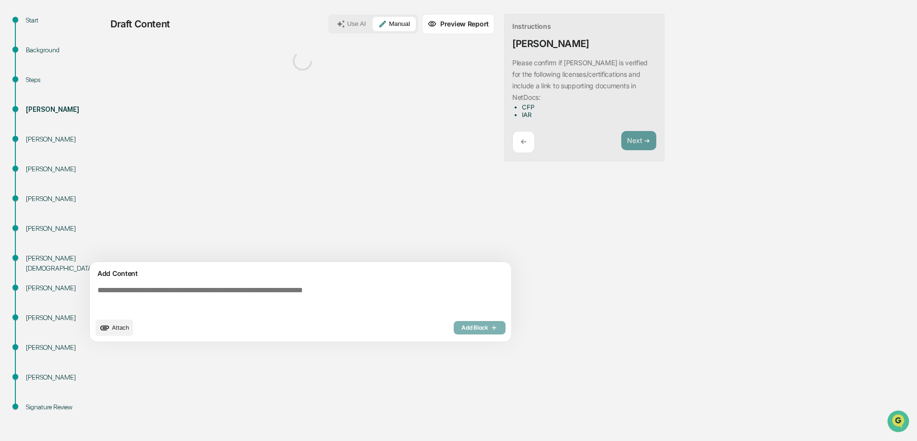
click at [117, 268] on span "Attach" at bounding box center [120, 327] width 17 height 7
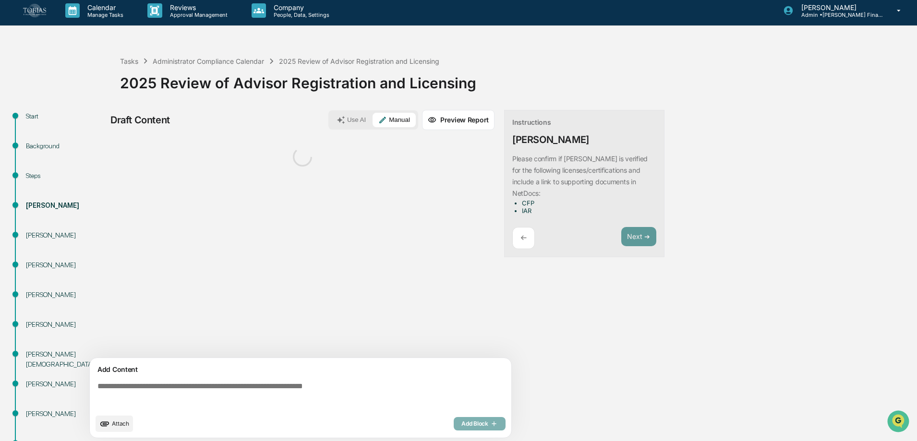
click at [474, 117] on button "Preview Report" at bounding box center [458, 120] width 73 height 20
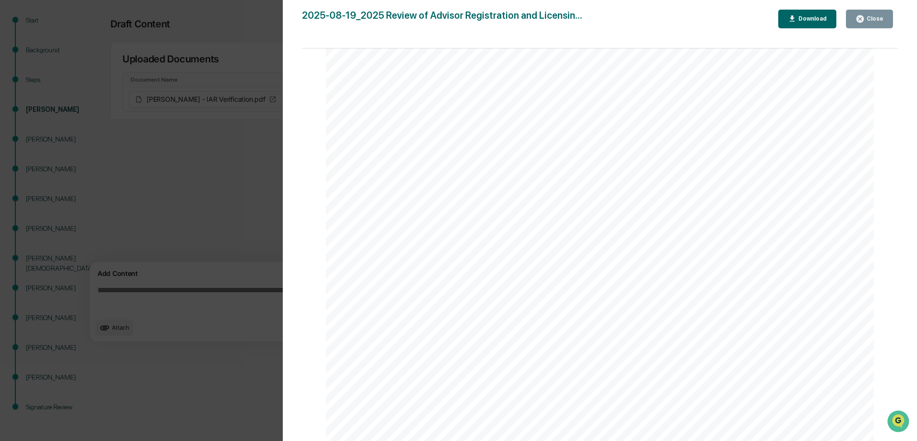
scroll to position [404, 0]
click at [609, 9] on div "Version History 08/19/2025, 04:01 AM Thalia Durand 2025-08-19_2025 Review of Ad…" at bounding box center [600, 230] width 635 height 461
click at [609, 20] on icon "button" at bounding box center [860, 18] width 7 height 7
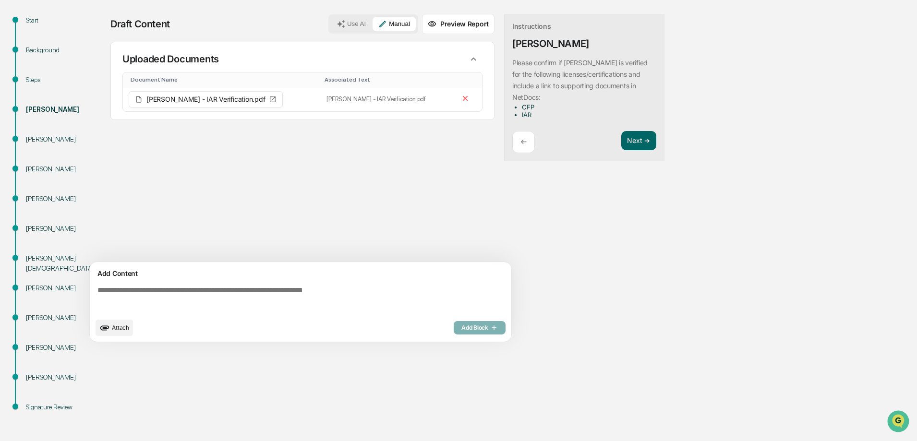
click at [128, 268] on span "Attach" at bounding box center [120, 327] width 17 height 7
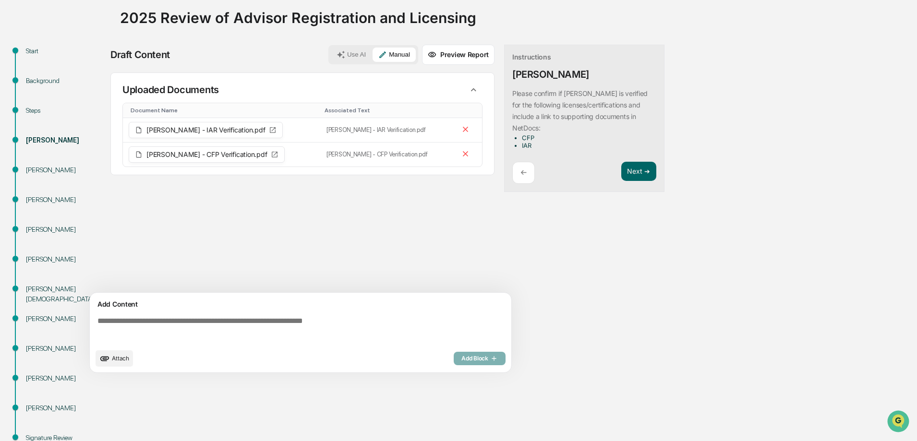
scroll to position [52, 0]
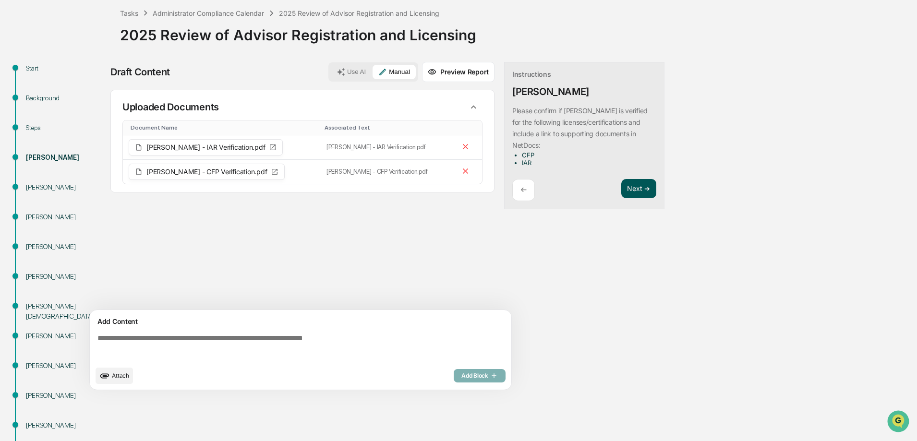
click at [609, 183] on button "Next ➔" at bounding box center [638, 189] width 35 height 20
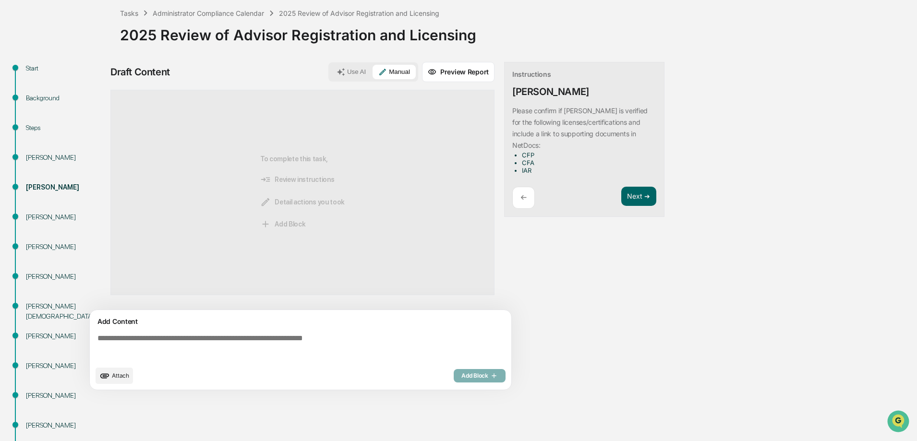
click at [102, 268] on icon "upload document" at bounding box center [104, 376] width 11 height 11
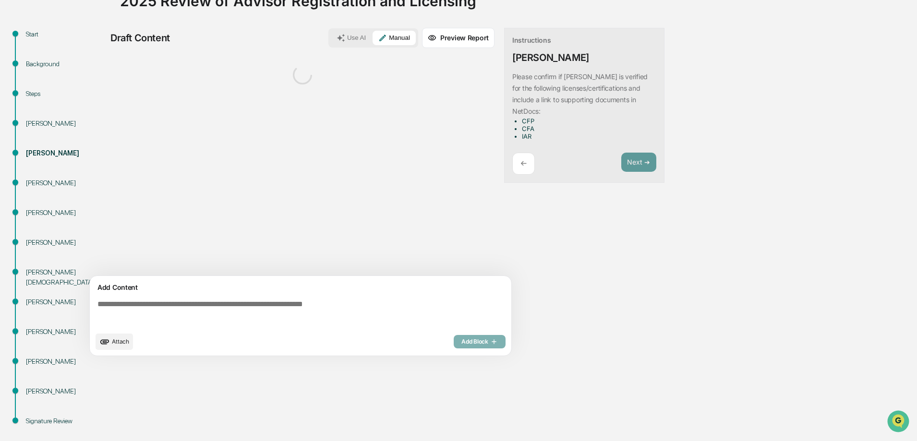
scroll to position [96, 0]
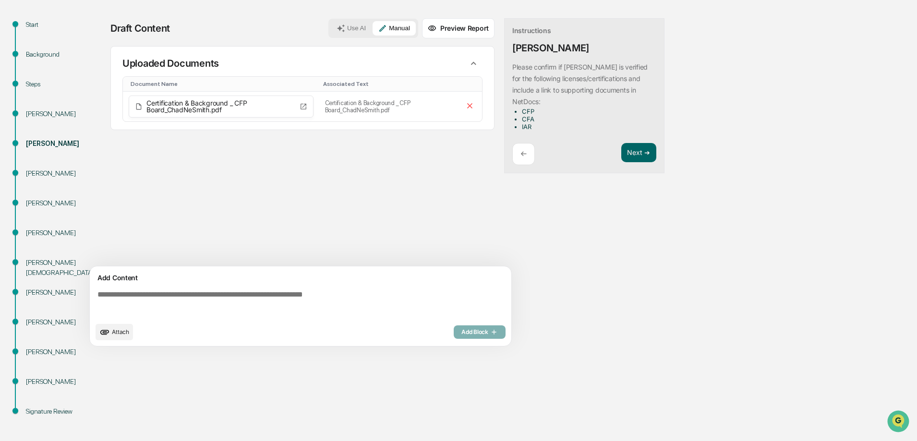
click at [105, 268] on icon "upload document" at bounding box center [104, 332] width 11 height 11
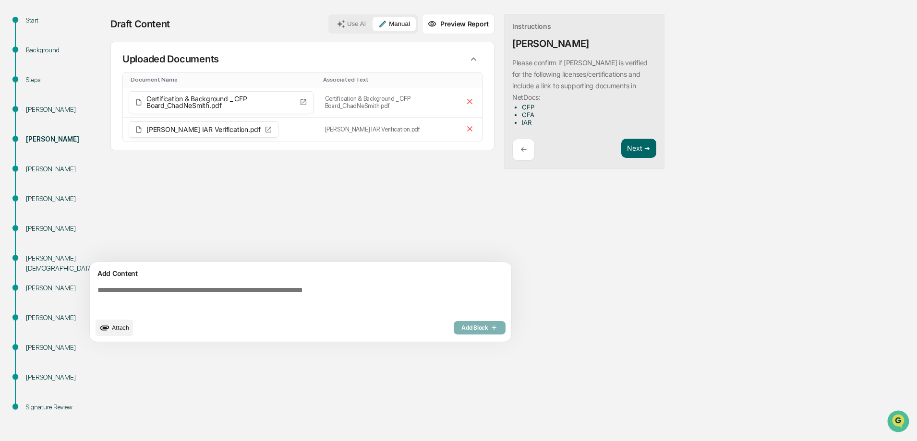
click at [358, 235] on div "Sources Uploaded Documents Document Name Associated Text Certification & Backgr…" at bounding box center [302, 152] width 384 height 220
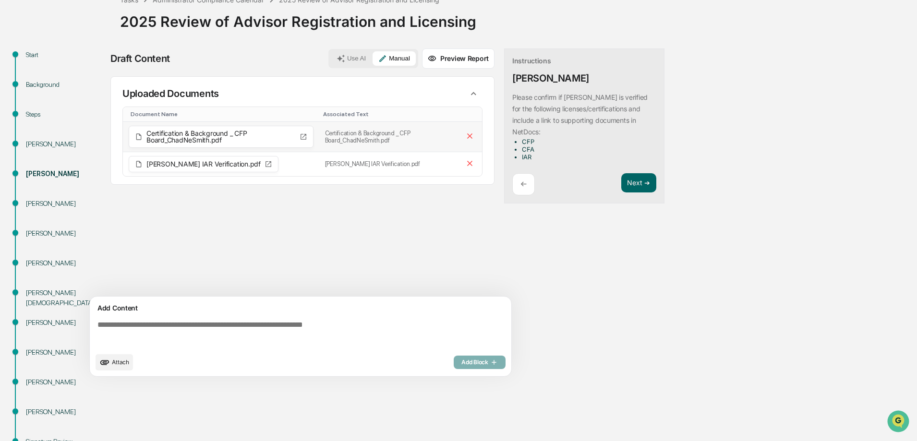
scroll to position [0, 0]
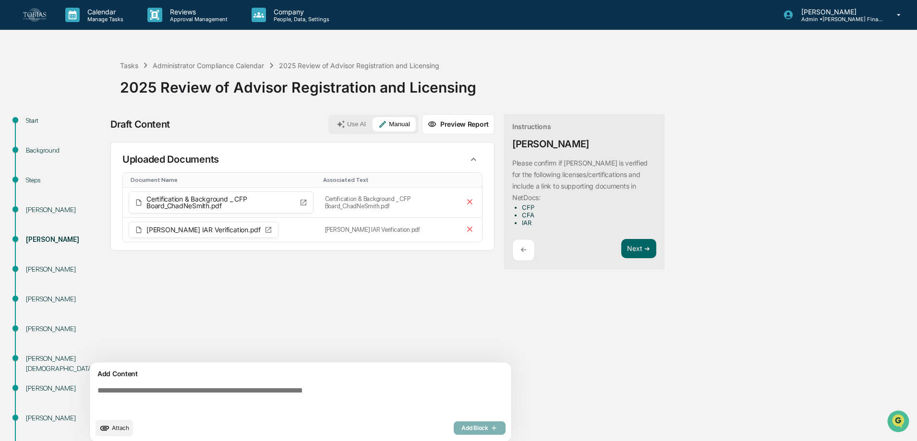
click at [539, 268] on div "Draft Content Use AI Manual Preview Report Sources Uploaded Documents Document …" at bounding box center [379, 281] width 538 height 334
click at [468, 115] on button "Preview Report" at bounding box center [458, 124] width 73 height 20
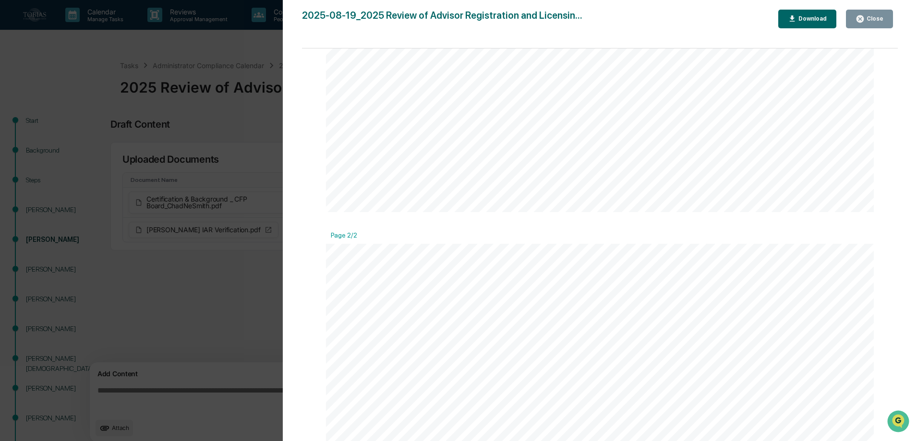
scroll to position [539, 0]
click at [609, 21] on icon "button" at bounding box center [860, 18] width 7 height 7
